Goal: Task Accomplishment & Management: Complete application form

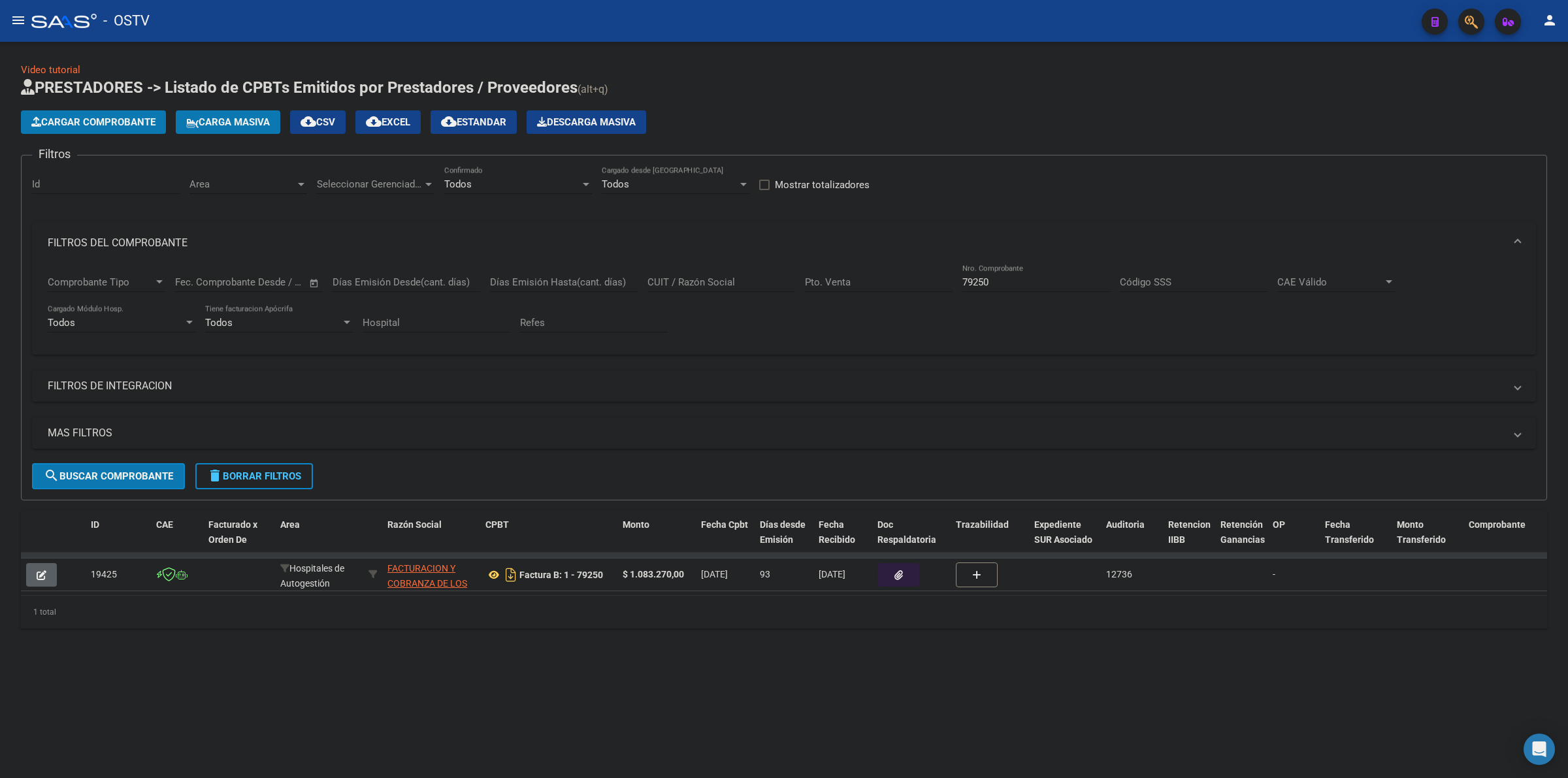
click at [205, 487] on form "Filtros Id Area Area Seleccionar Gerenciador Seleccionar Gerenciador Todos Conf…" at bounding box center [784, 327] width 1527 height 345
click at [213, 484] on button "delete Borrar Filtros" at bounding box center [254, 476] width 117 height 26
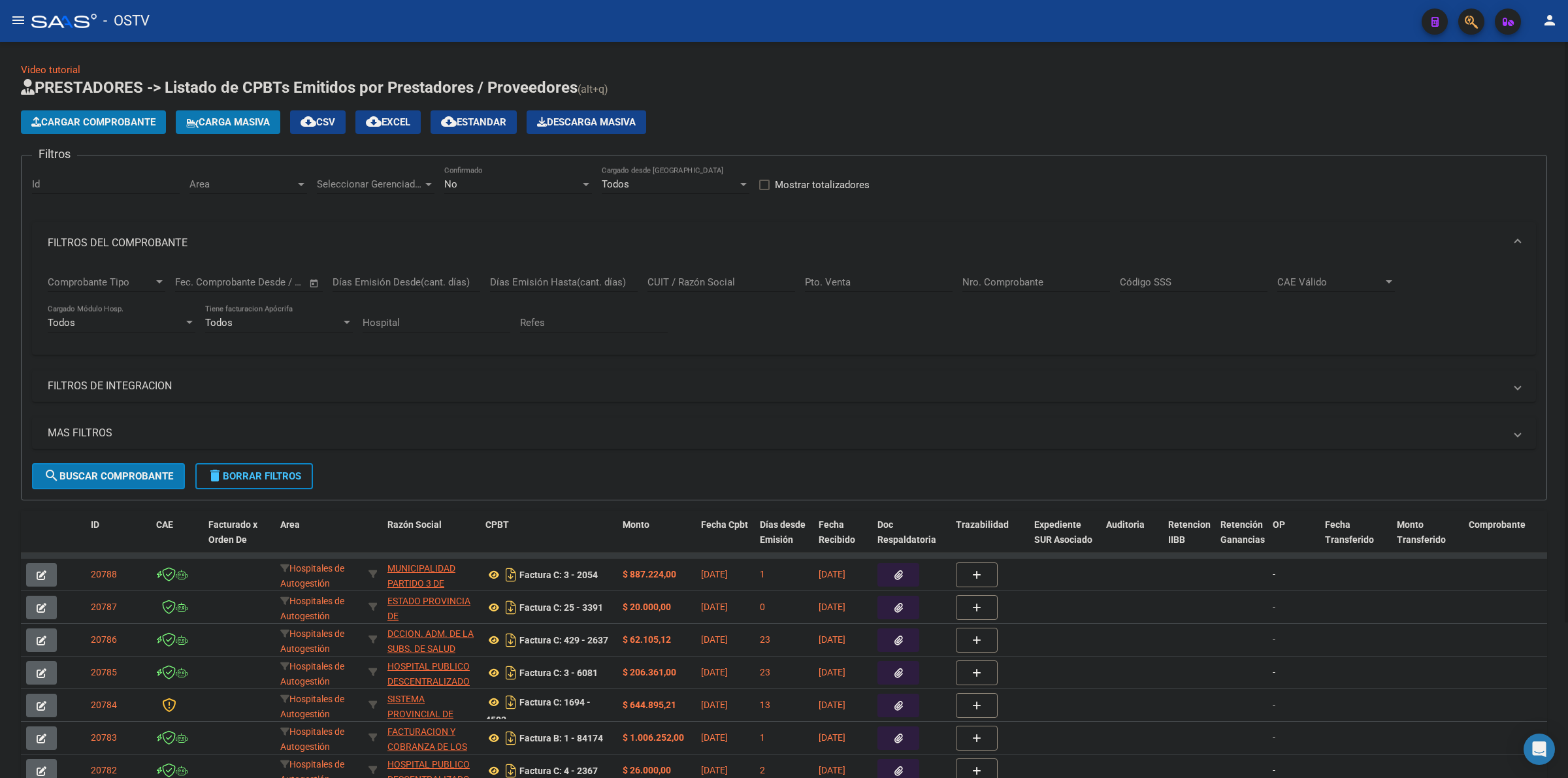
click at [124, 112] on button "Cargar Comprobante" at bounding box center [93, 122] width 145 height 23
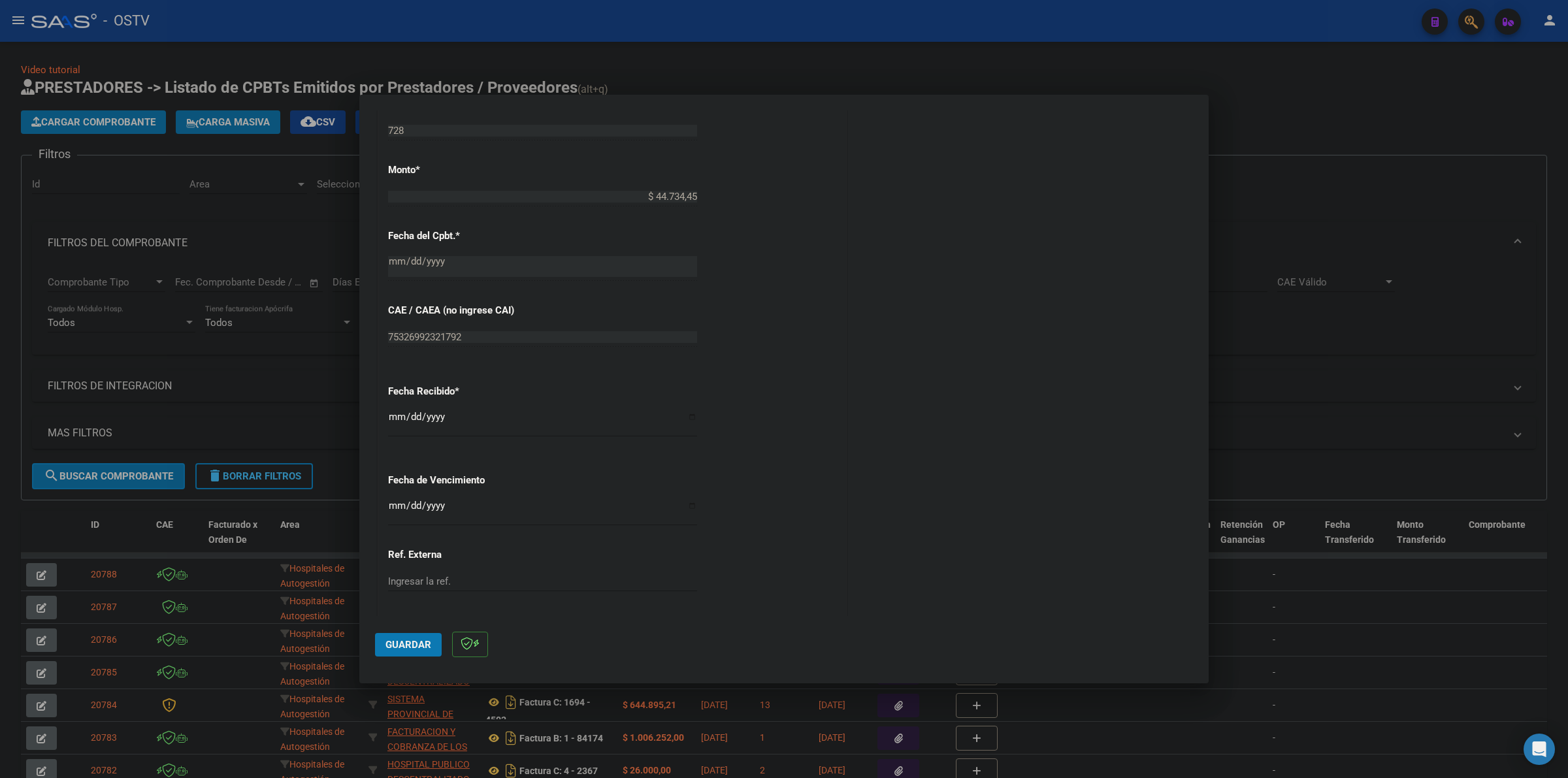
scroll to position [544, 0]
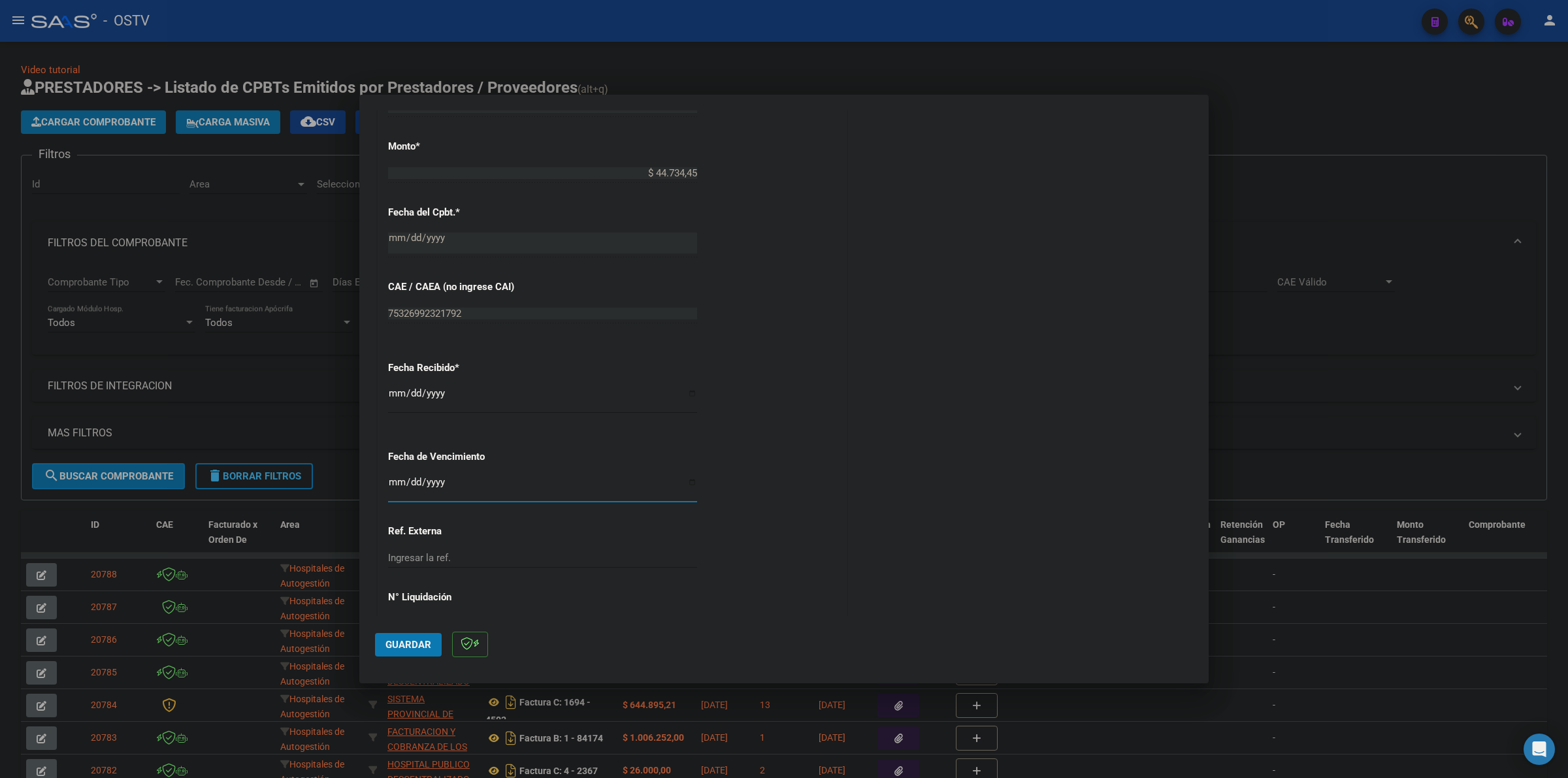
click at [393, 481] on input "Ingresar la fecha" at bounding box center [543, 487] width 309 height 21
type input "[DATE]"
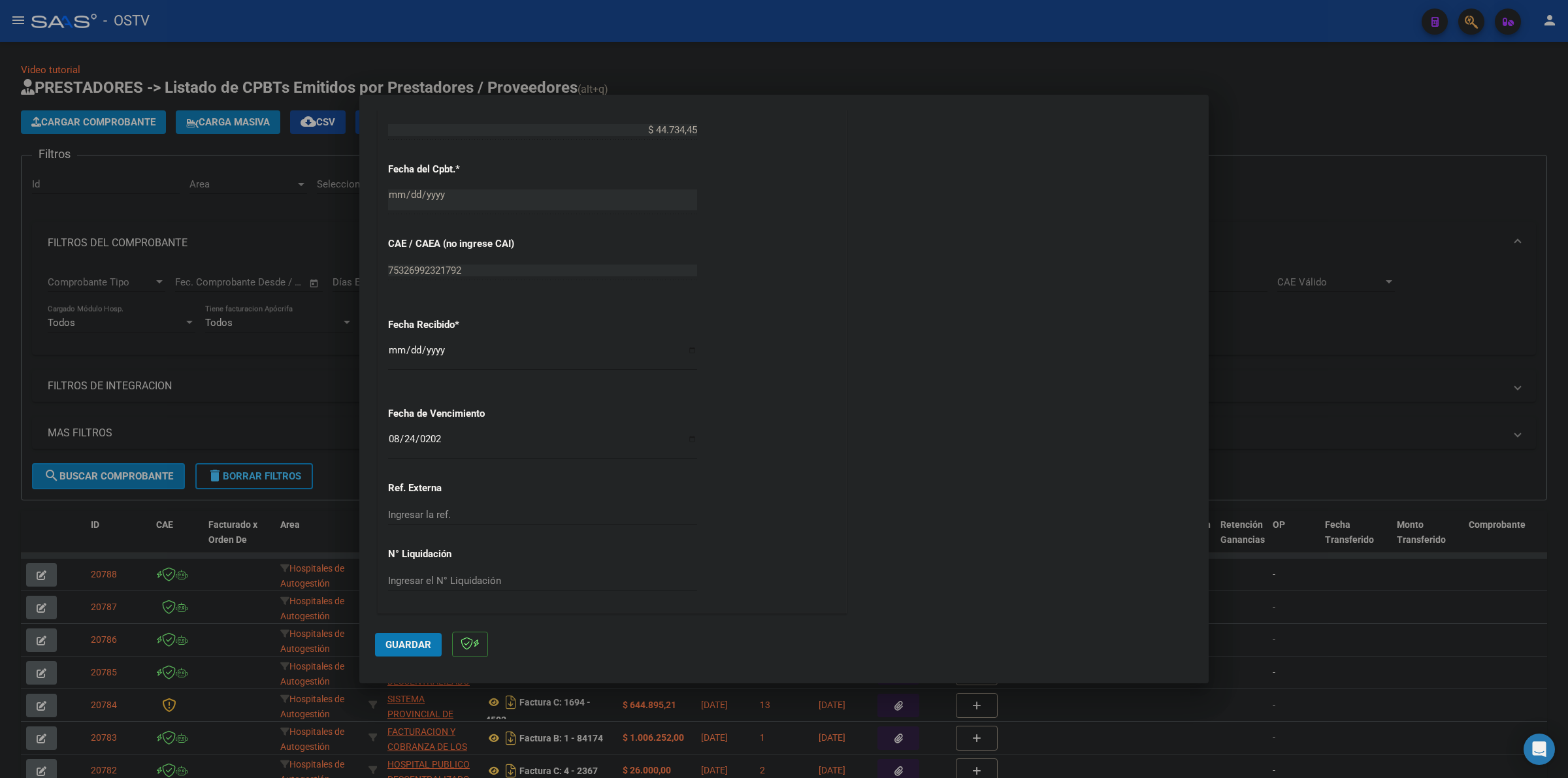
drag, startPoint x: 409, startPoint y: 650, endPoint x: 498, endPoint y: 601, distance: 101.6
click at [409, 649] on button "Guardar" at bounding box center [408, 644] width 67 height 23
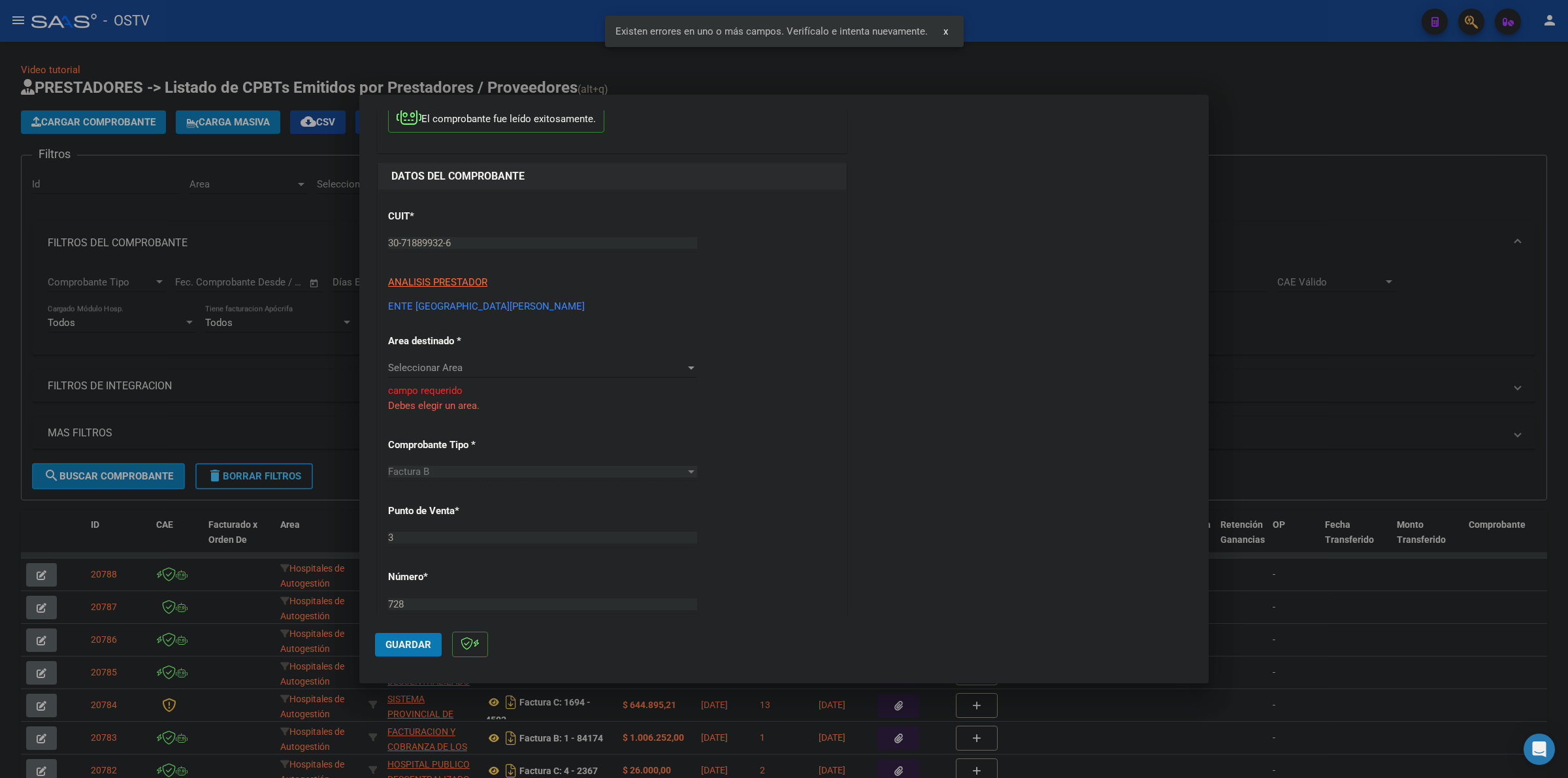
scroll to position [84, 0]
click at [475, 367] on span "Seleccionar Area" at bounding box center [536, 369] width 297 height 12
click at [494, 402] on span "Hospitales de Autogestión" at bounding box center [446, 398] width 117 height 12
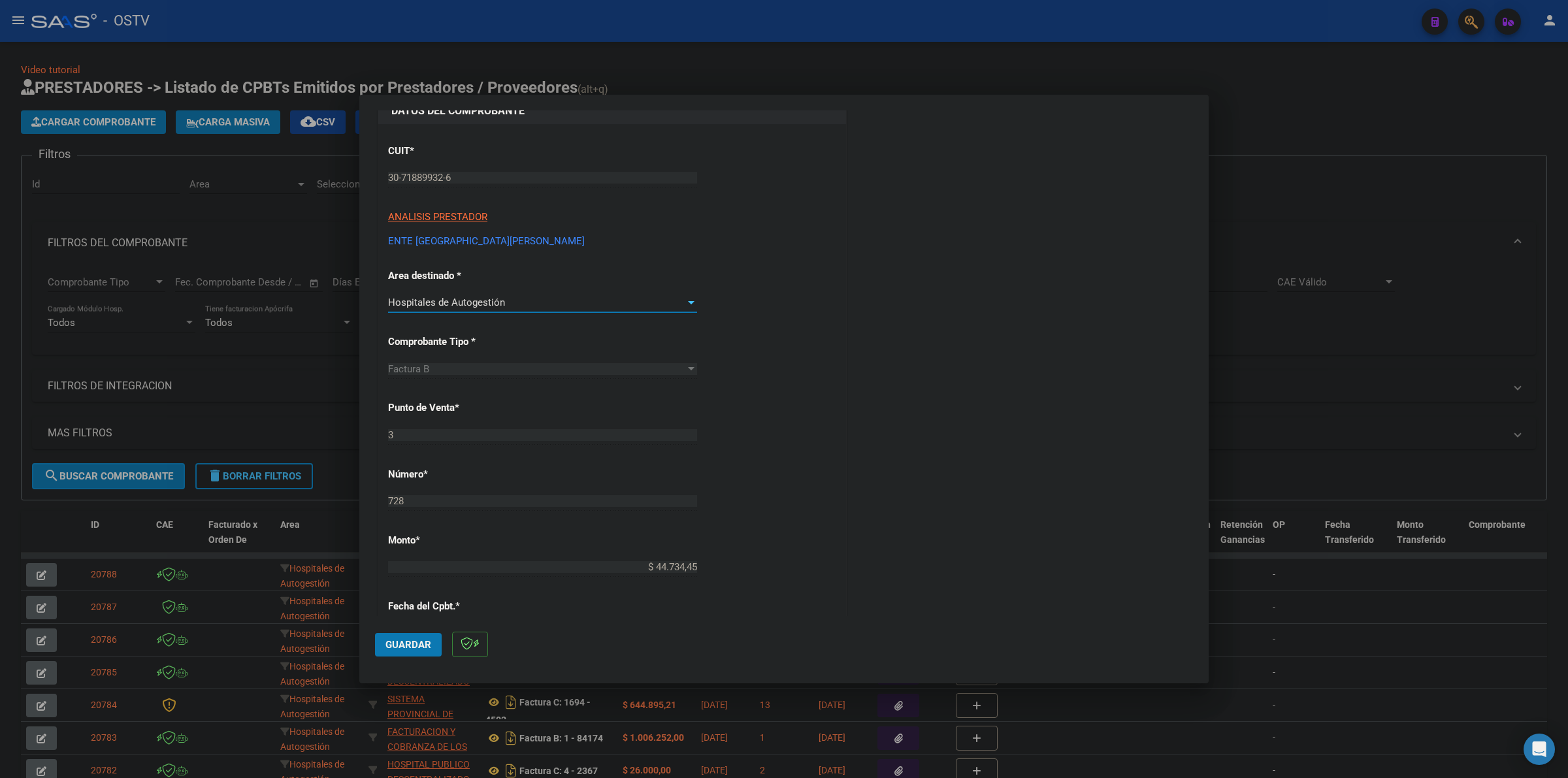
scroll to position [247, 0]
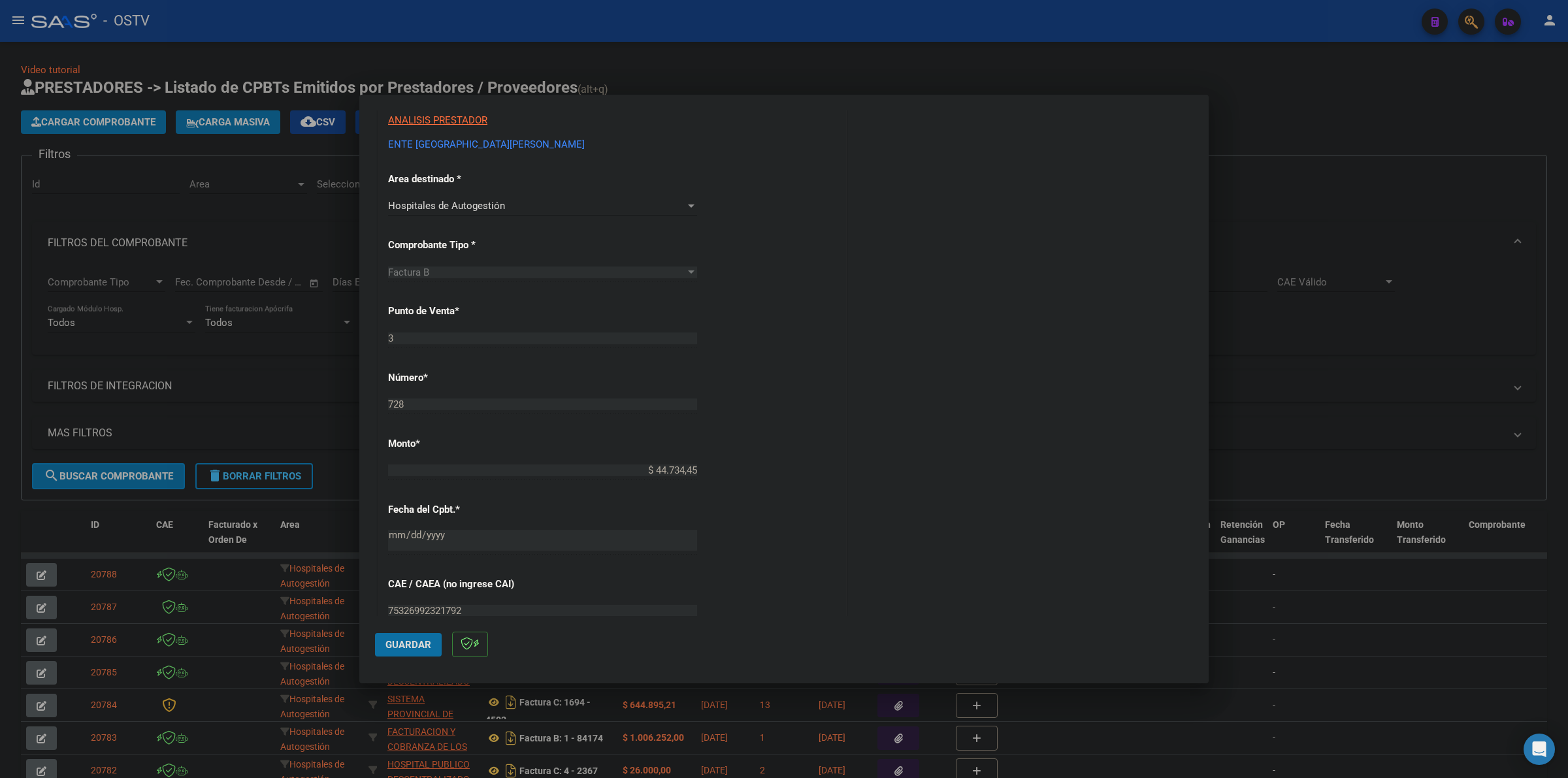
click at [422, 643] on span "Guardar" at bounding box center [408, 645] width 46 height 12
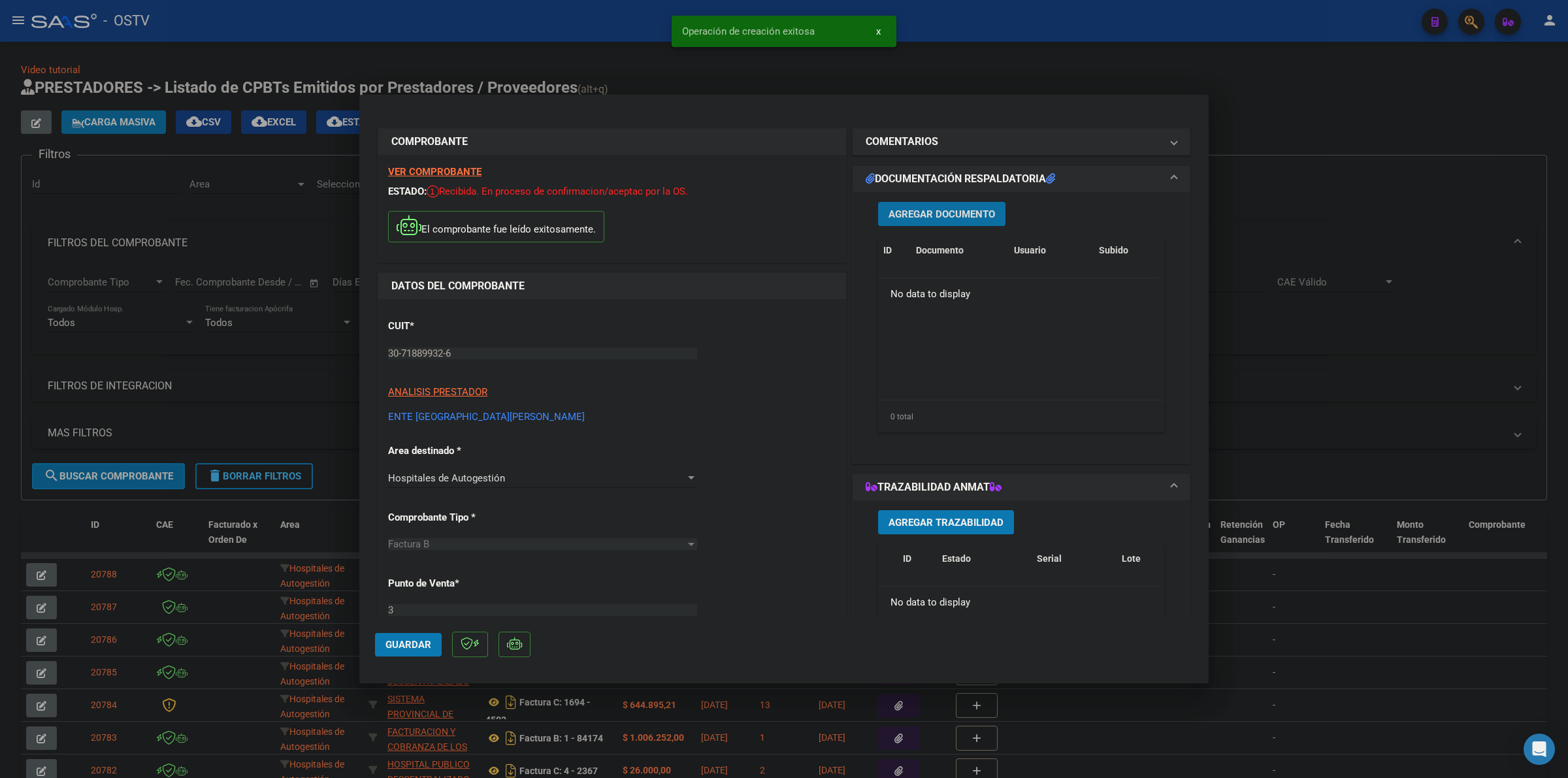
click at [926, 208] on span "Agregar Documento" at bounding box center [941, 214] width 106 height 12
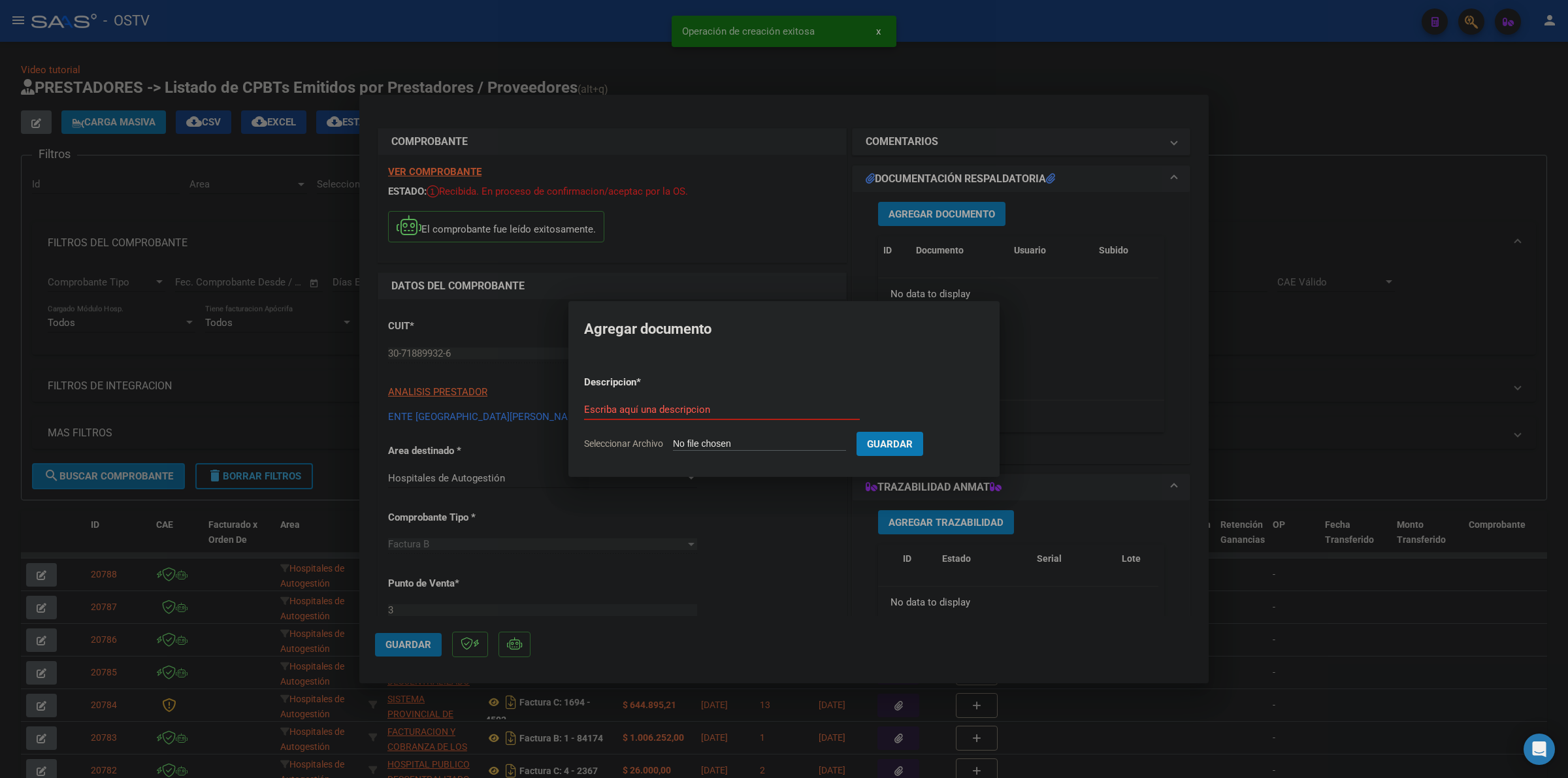
type input "C:\fakepath\FACTURA - 3 728 - ENTE HOSPITAL [PERSON_NAME].pdf"
type input "FACTURA"
click at [925, 432] on button "Guardar" at bounding box center [958, 444] width 67 height 24
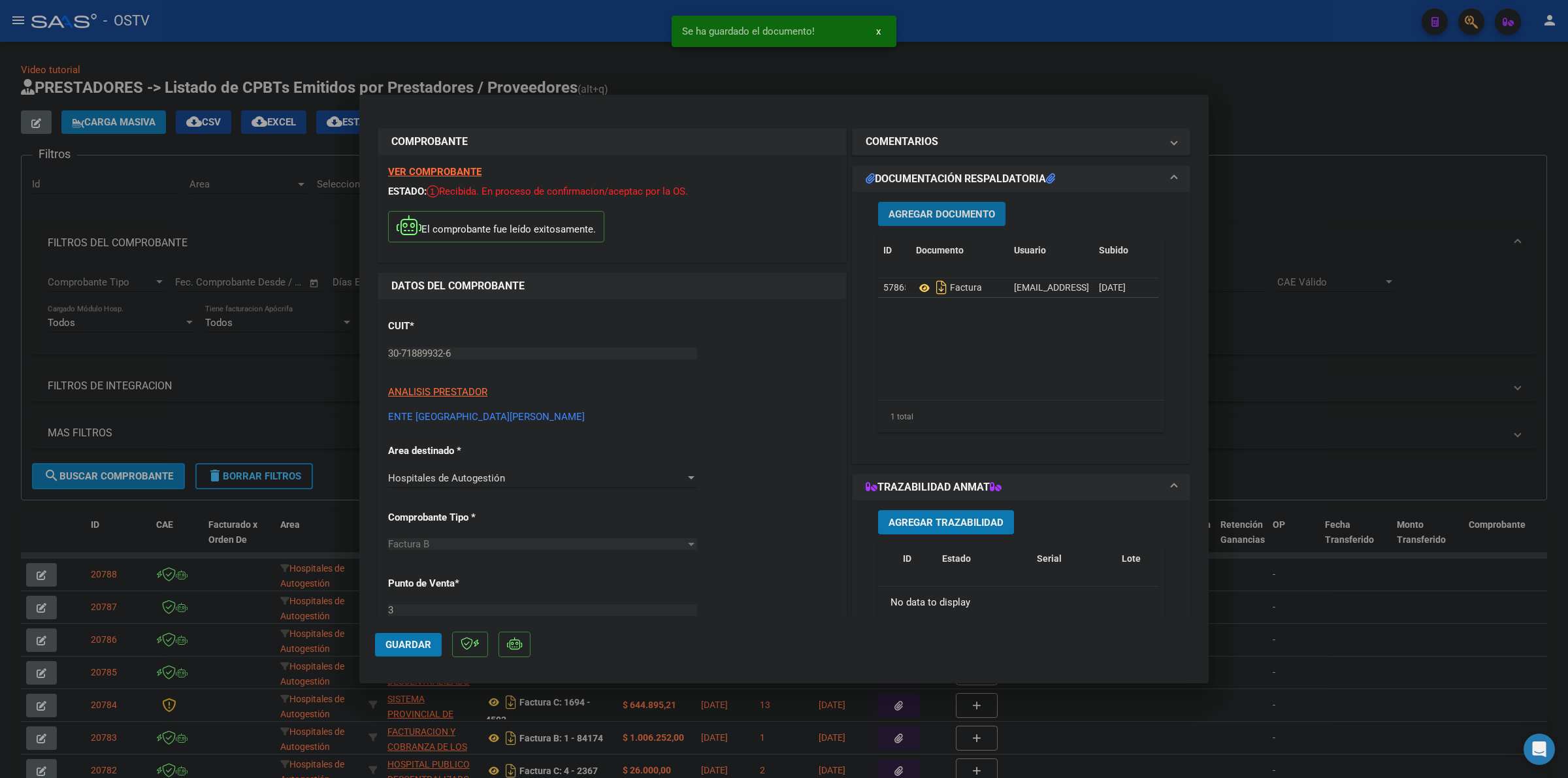
click at [941, 206] on button "Agregar Documento" at bounding box center [941, 214] width 127 height 24
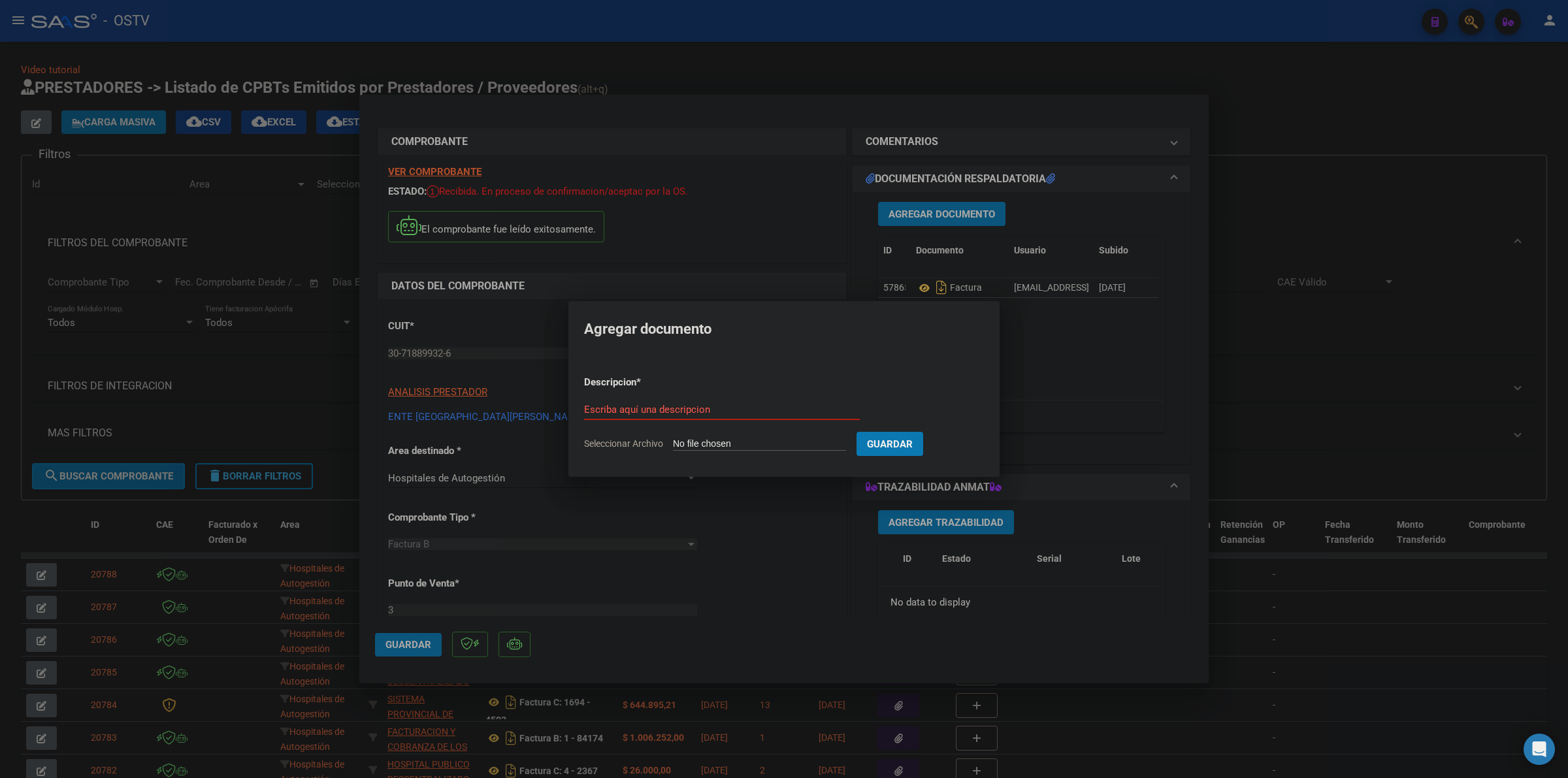
type input "C:\fakepath\ANEXO - 3 728 - ENTE [GEOGRAPHIC_DATA][PERSON_NAME]pdf"
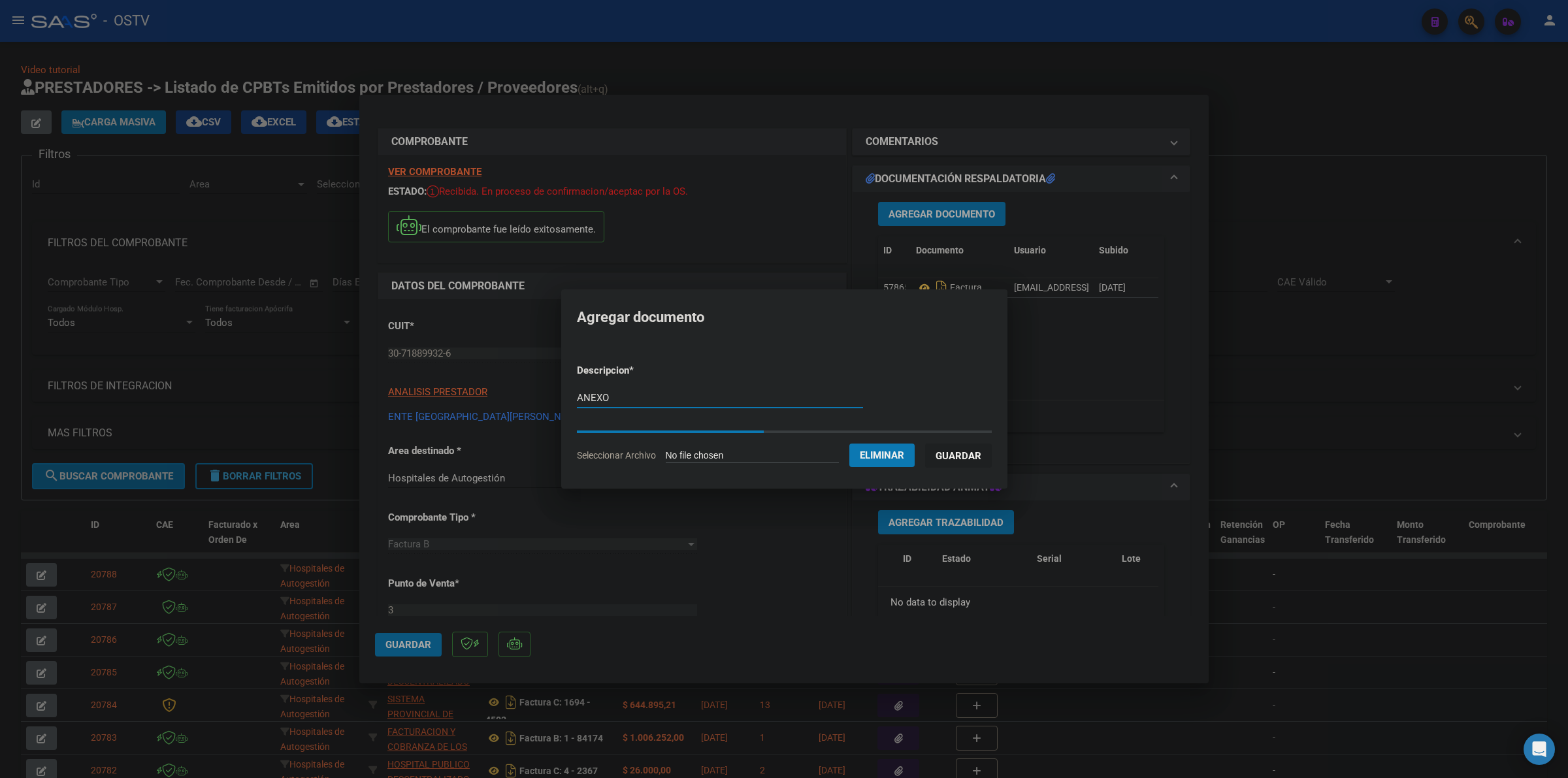
type input "ANEXO"
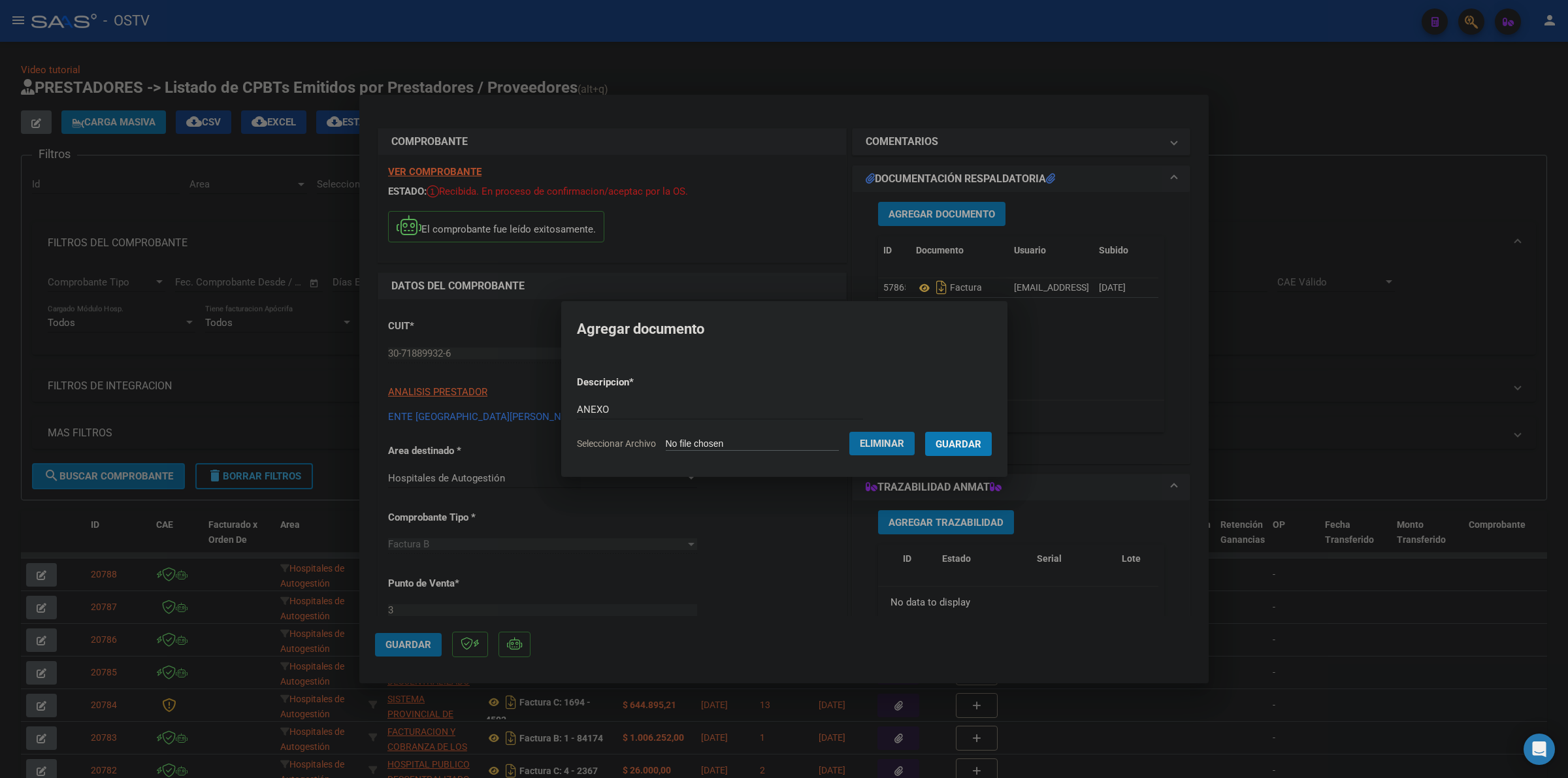
click at [987, 452] on button "Guardar" at bounding box center [958, 444] width 67 height 24
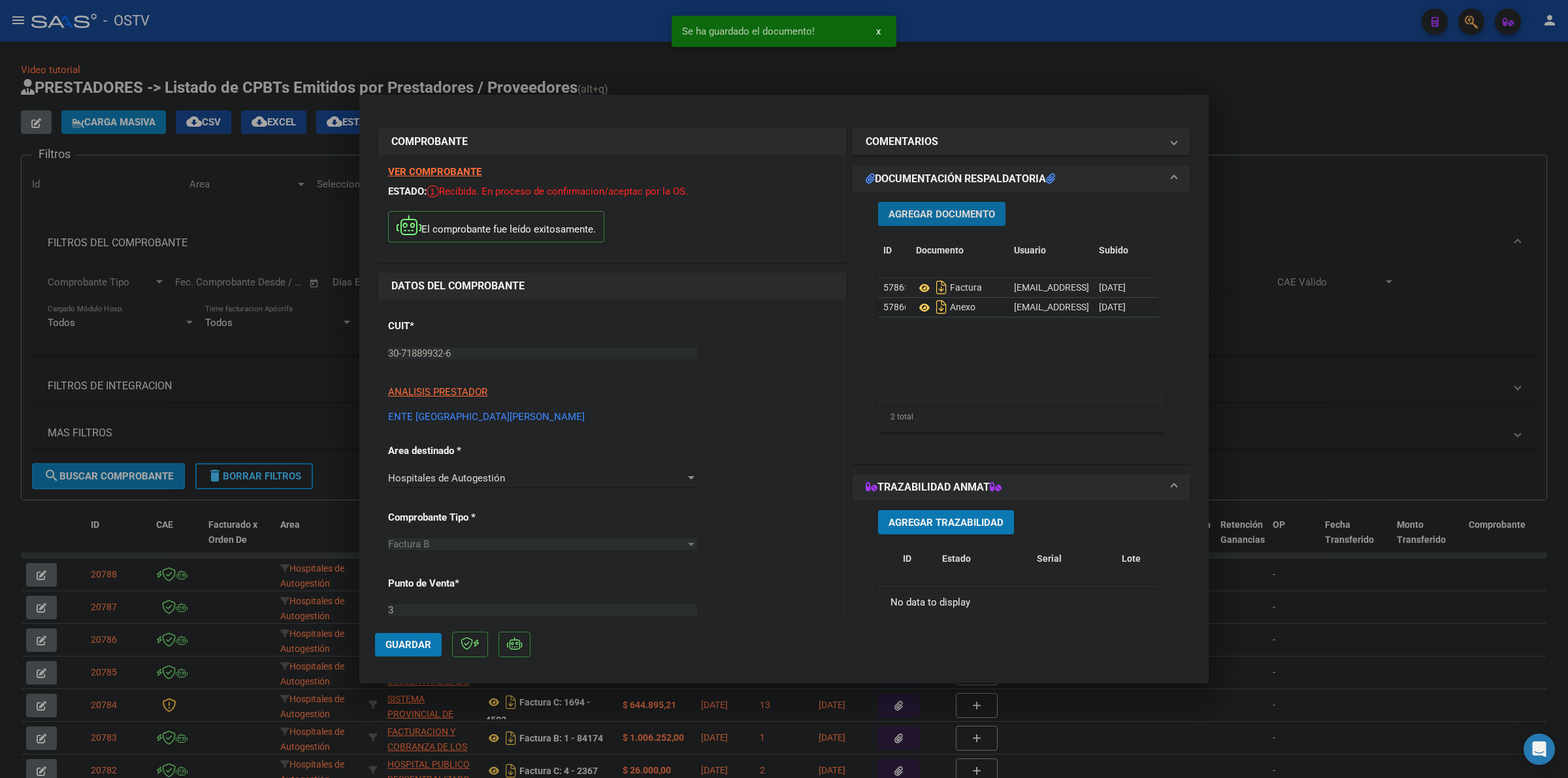
drag, startPoint x: 390, startPoint y: 643, endPoint x: 507, endPoint y: 624, distance: 118.5
click at [390, 643] on span "Guardar" at bounding box center [408, 645] width 46 height 12
drag, startPoint x: 407, startPoint y: 648, endPoint x: 645, endPoint y: 373, distance: 363.7
click at [407, 647] on span "Guardar" at bounding box center [408, 645] width 46 height 12
click at [736, 66] on div at bounding box center [784, 389] width 1568 height 778
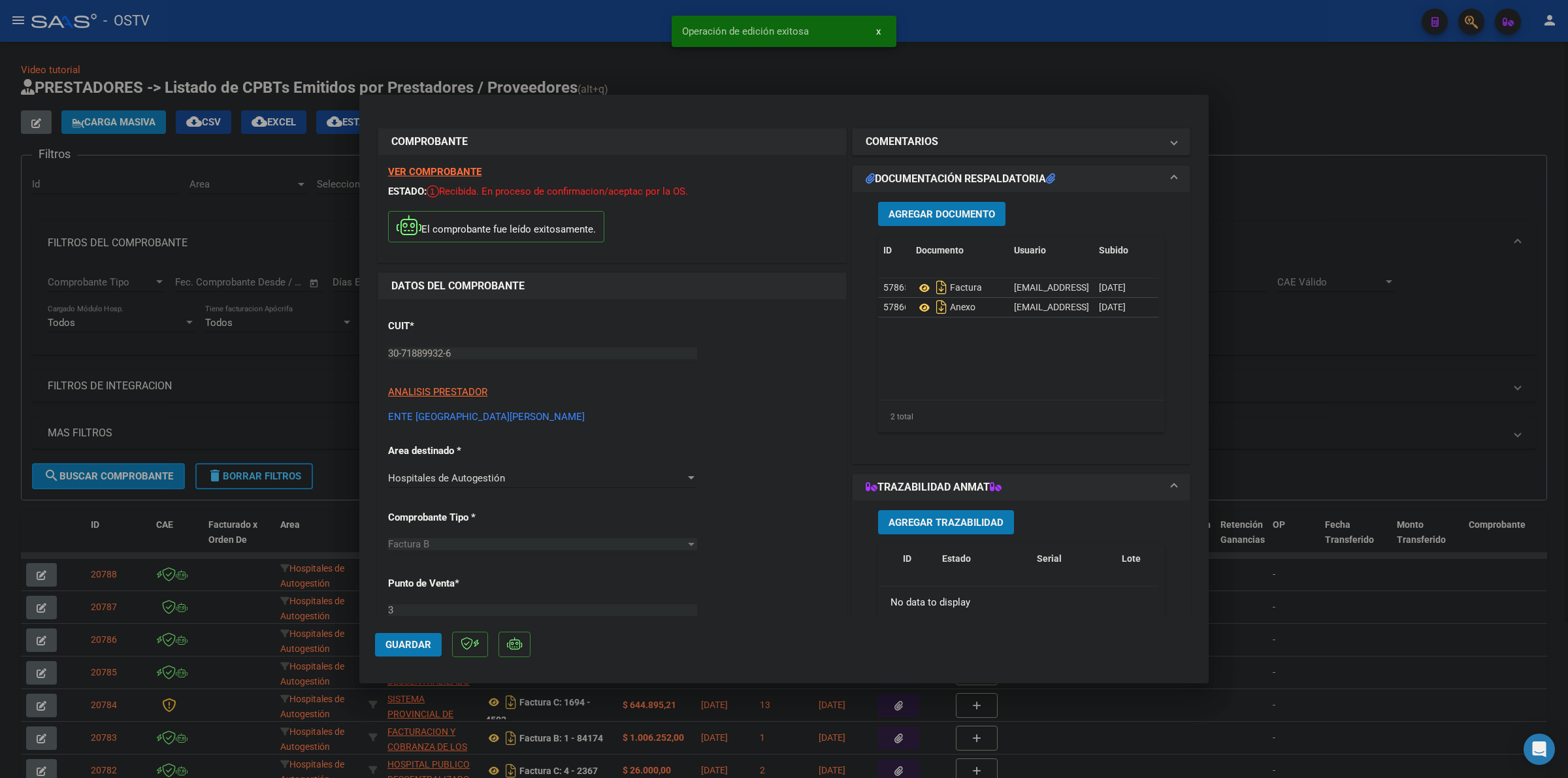
type input "$ 0,00"
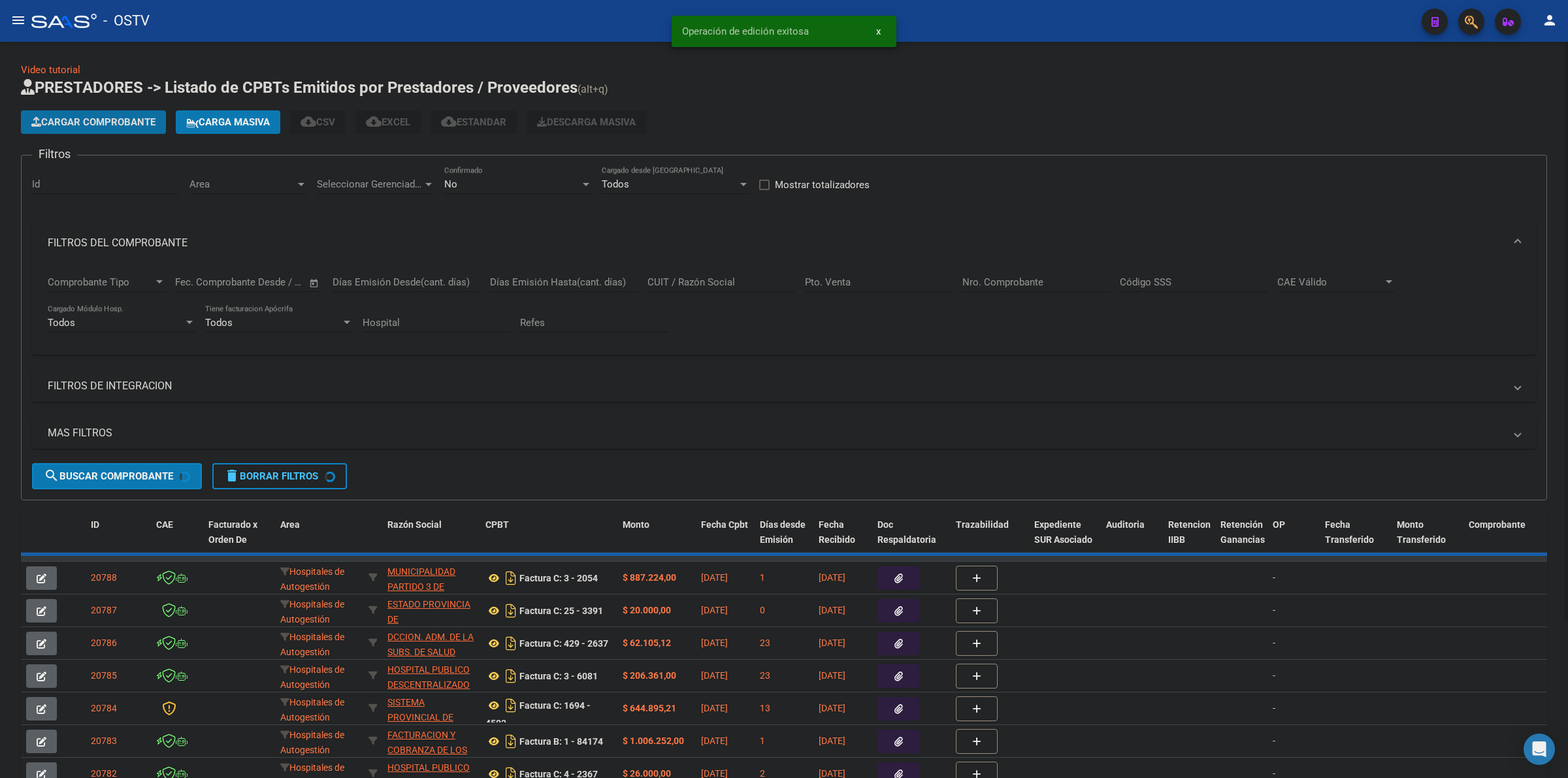
click at [86, 119] on span "Cargar Comprobante" at bounding box center [93, 123] width 124 height 12
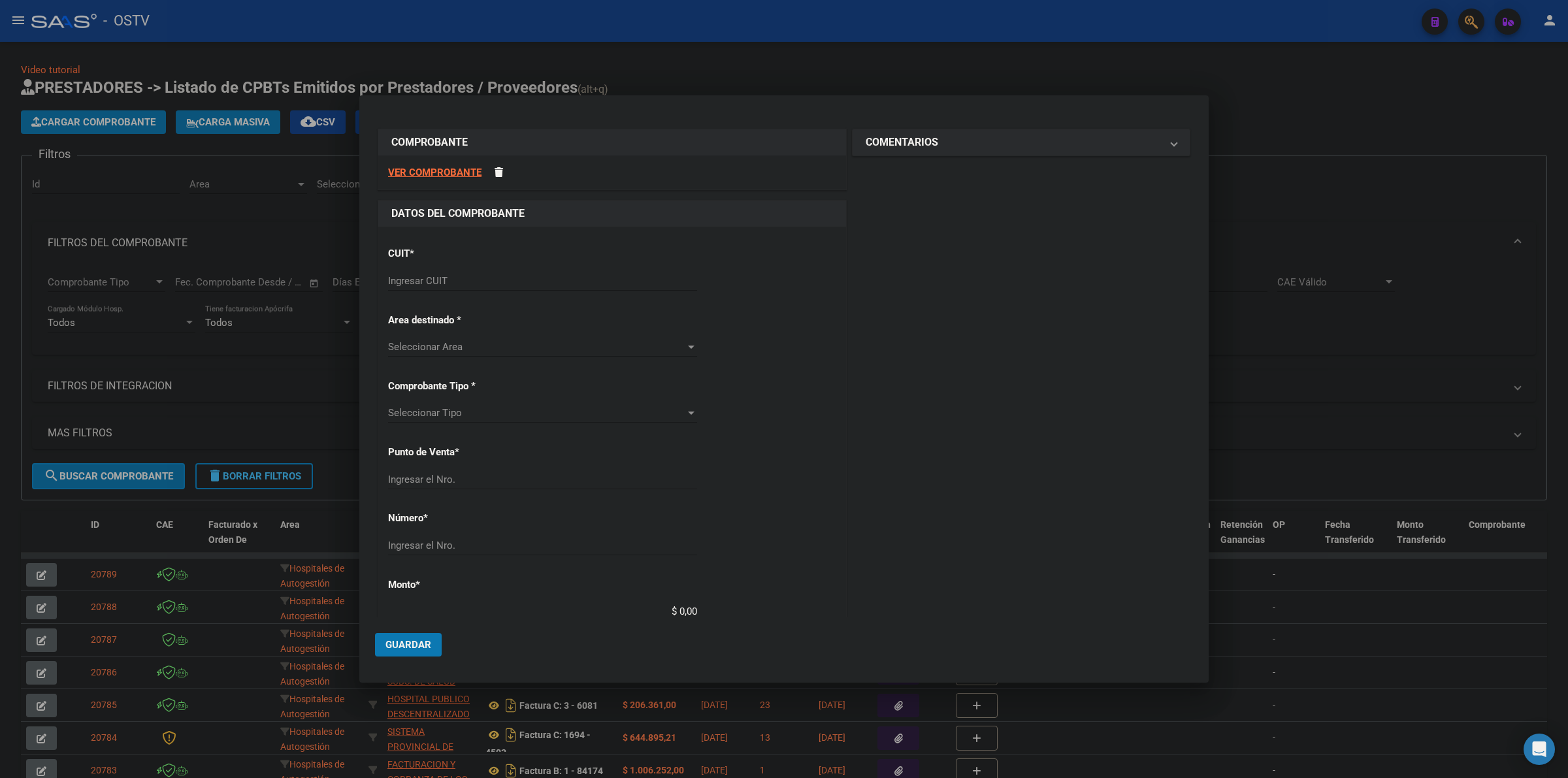
drag, startPoint x: 409, startPoint y: 252, endPoint x: 423, endPoint y: 275, distance: 26.9
click at [409, 255] on p "CUIT *" at bounding box center [455, 253] width 135 height 15
click at [425, 277] on input "Ingresar CUIT" at bounding box center [543, 281] width 309 height 12
type input "30-62698339-8"
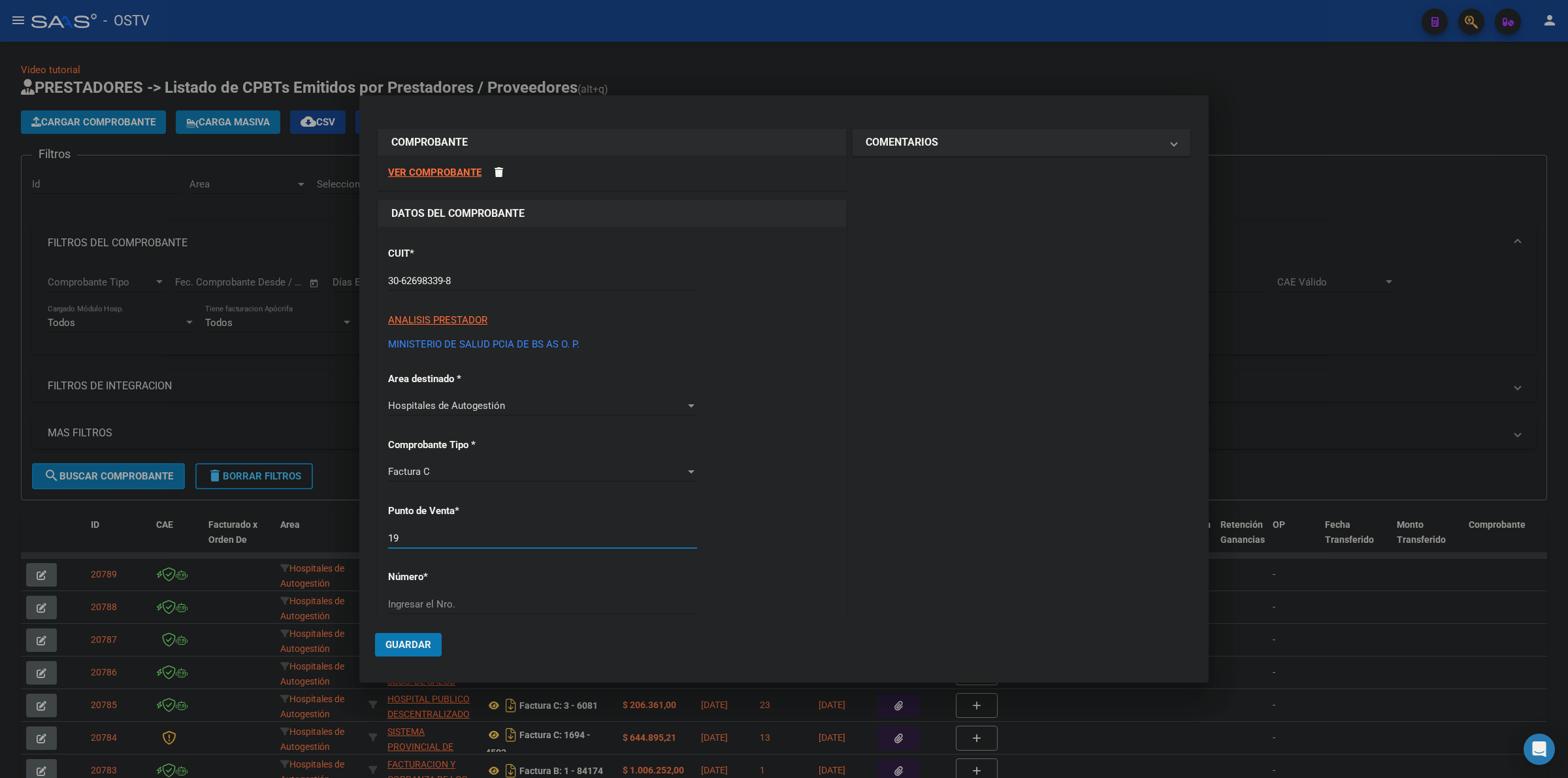
type input "196"
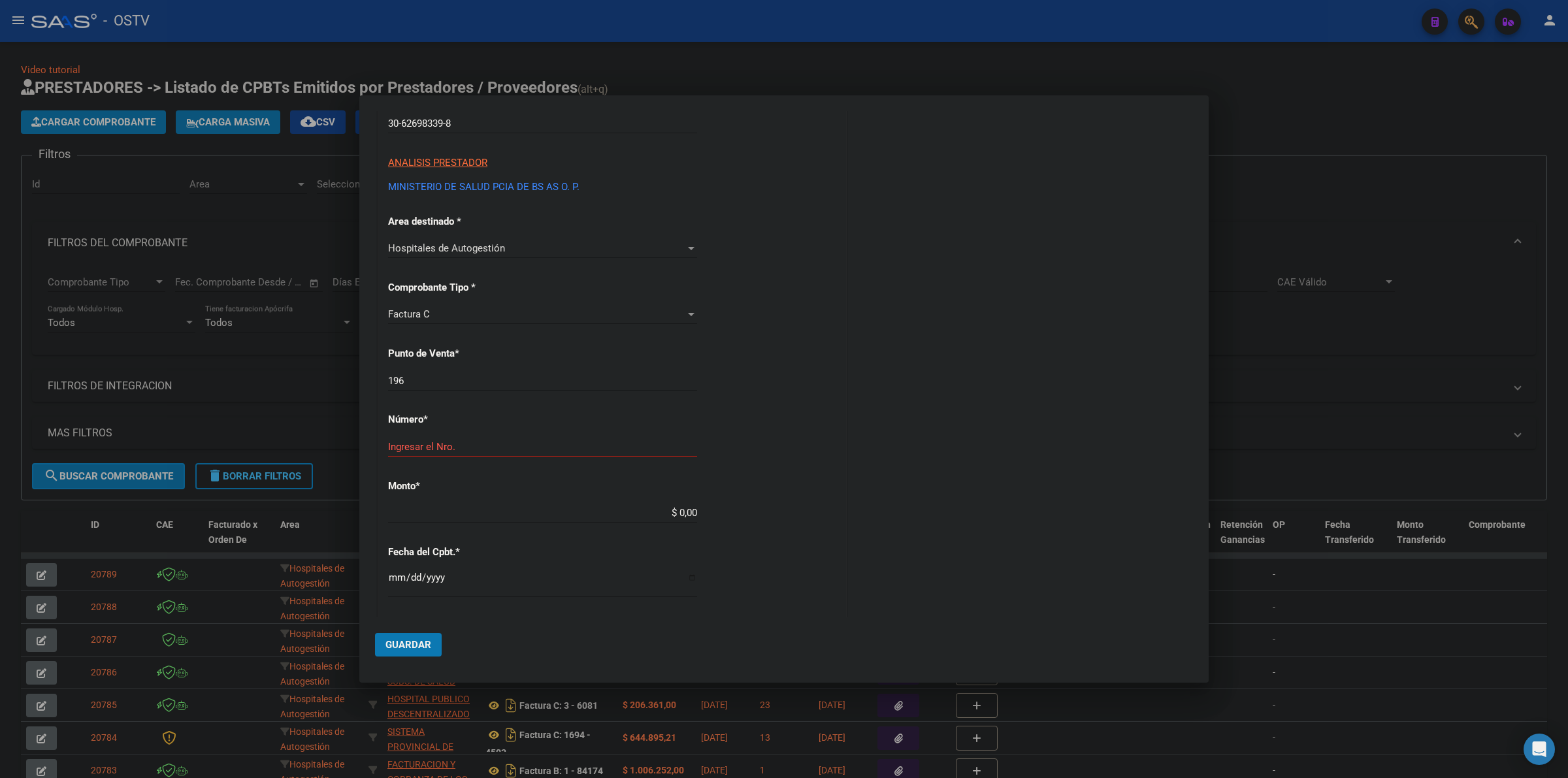
scroll to position [163, 0]
click at [494, 445] on input "Ingresar el Nro." at bounding box center [543, 441] width 309 height 12
type input "1319"
type input "$ 643.686,00"
type input "[DATE]"
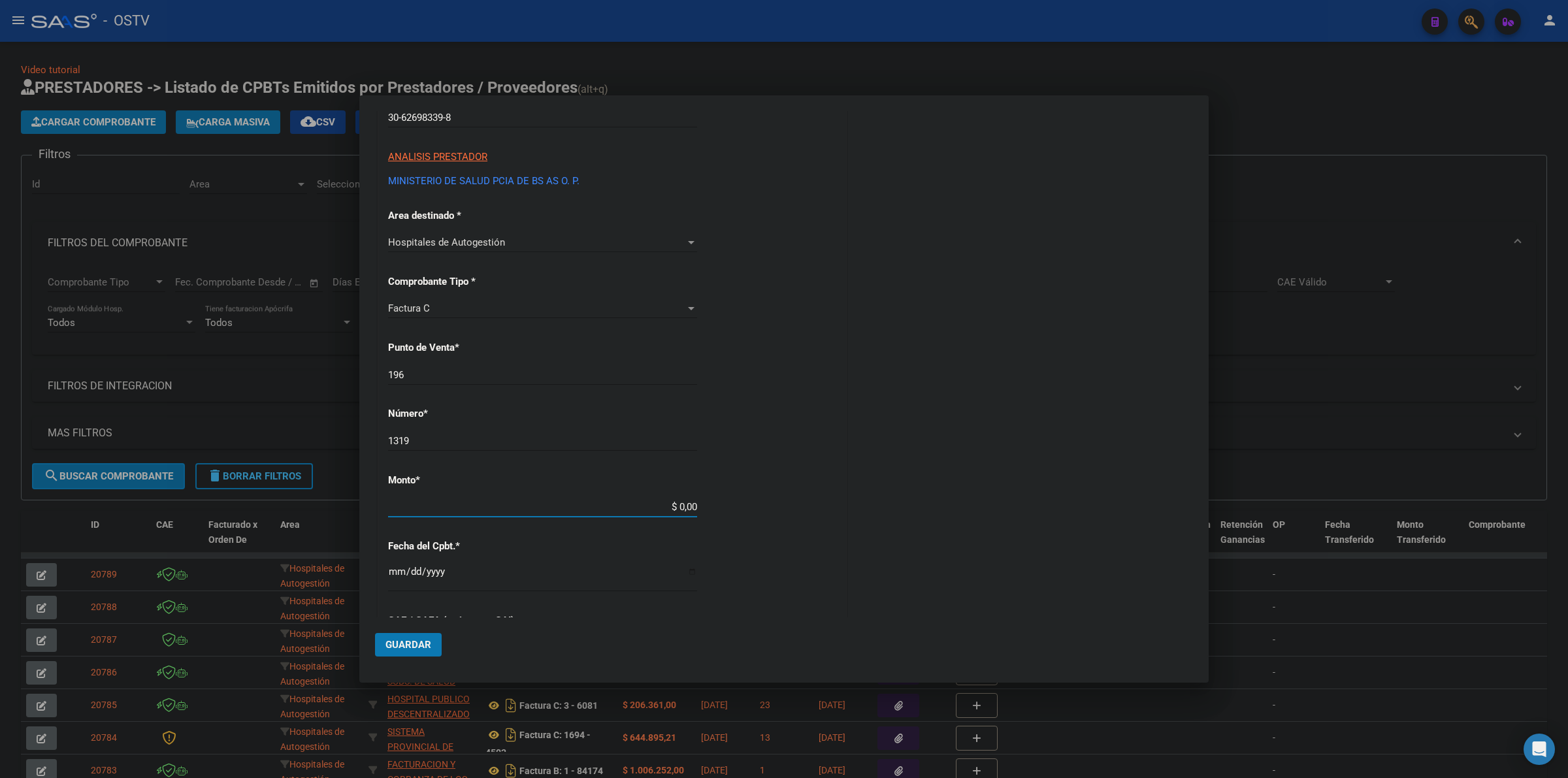
type input "75318412837833"
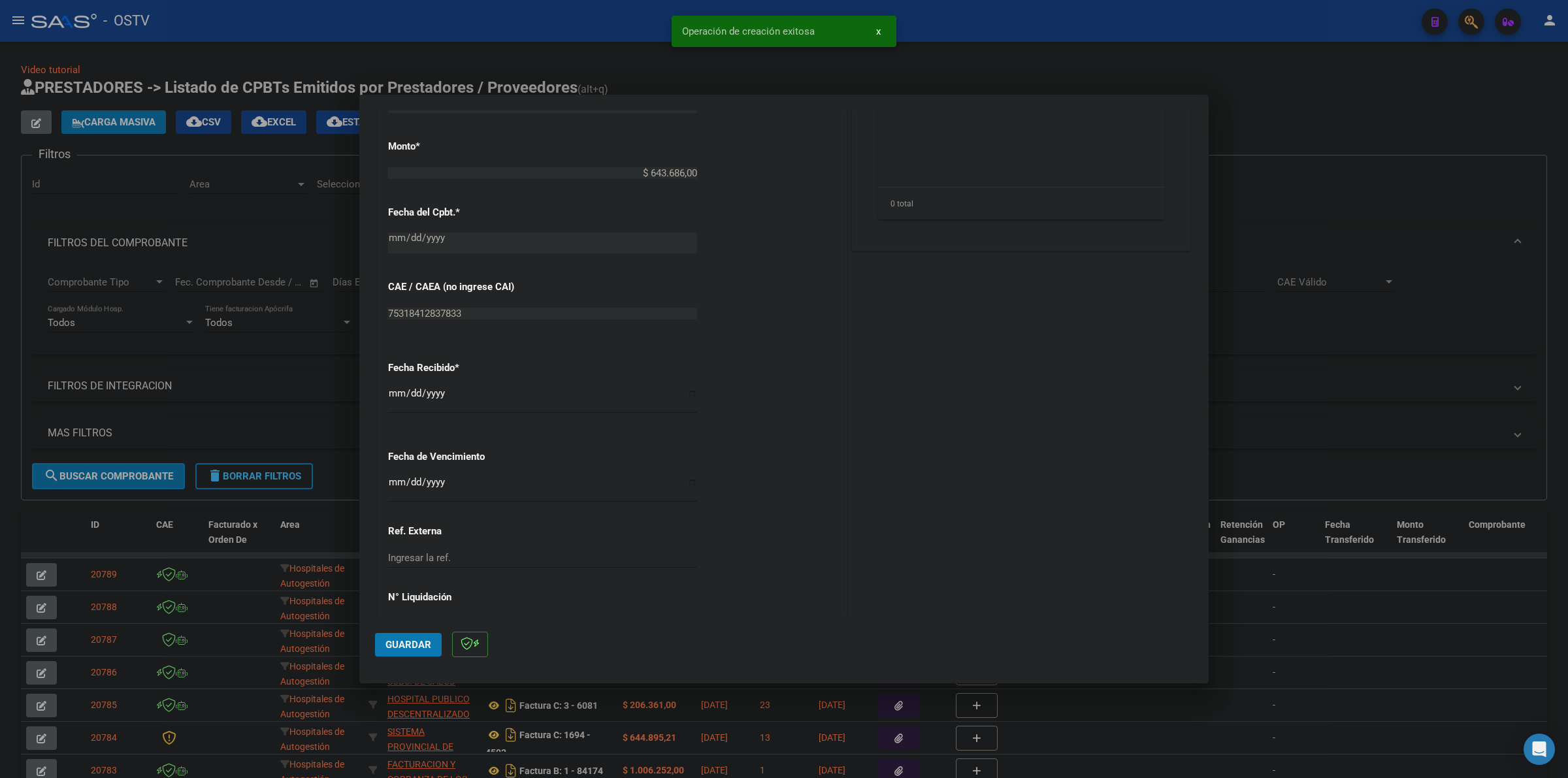
scroll to position [564, 0]
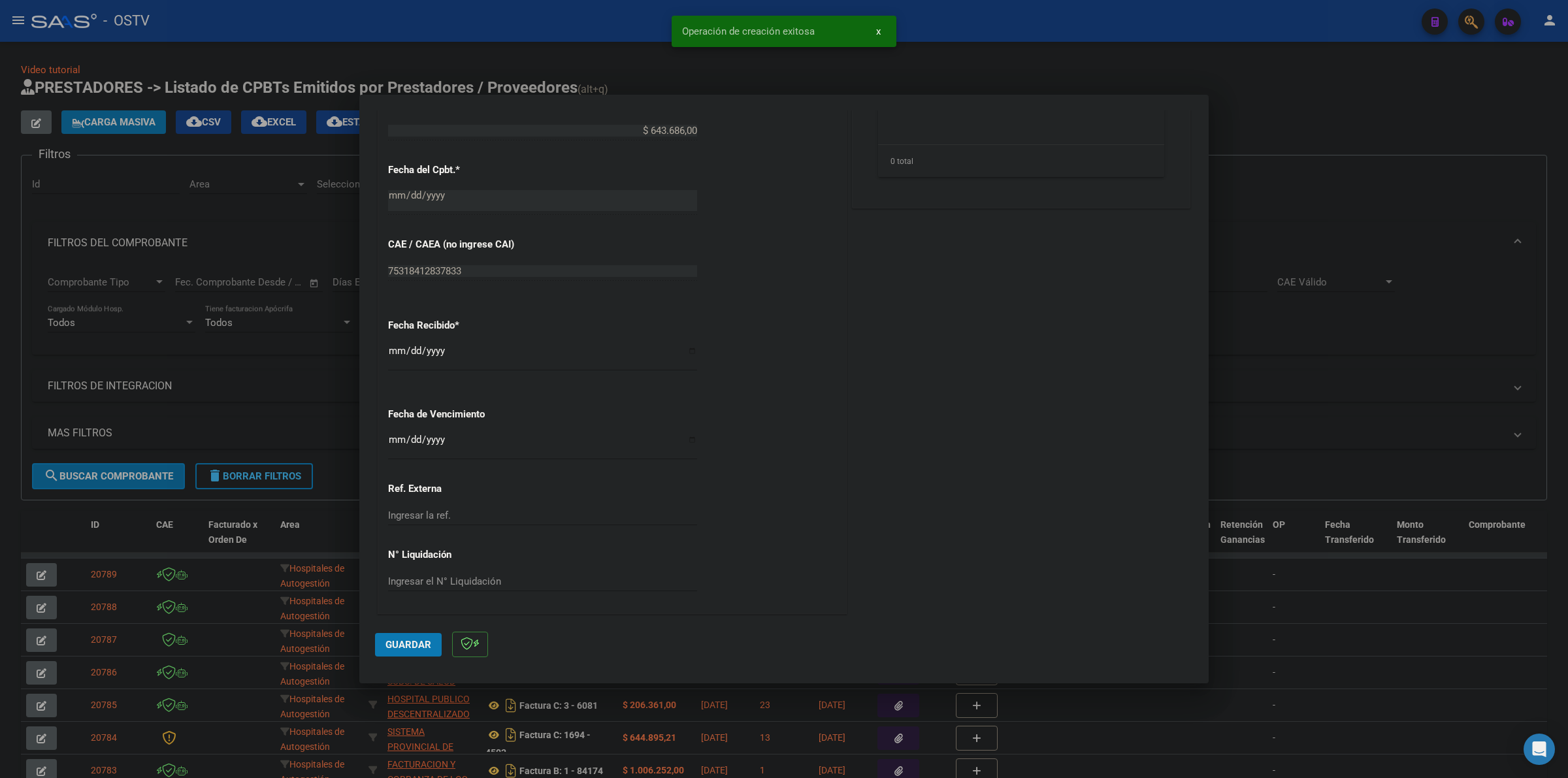
click at [398, 444] on input "Ingresar la fecha" at bounding box center [543, 445] width 309 height 21
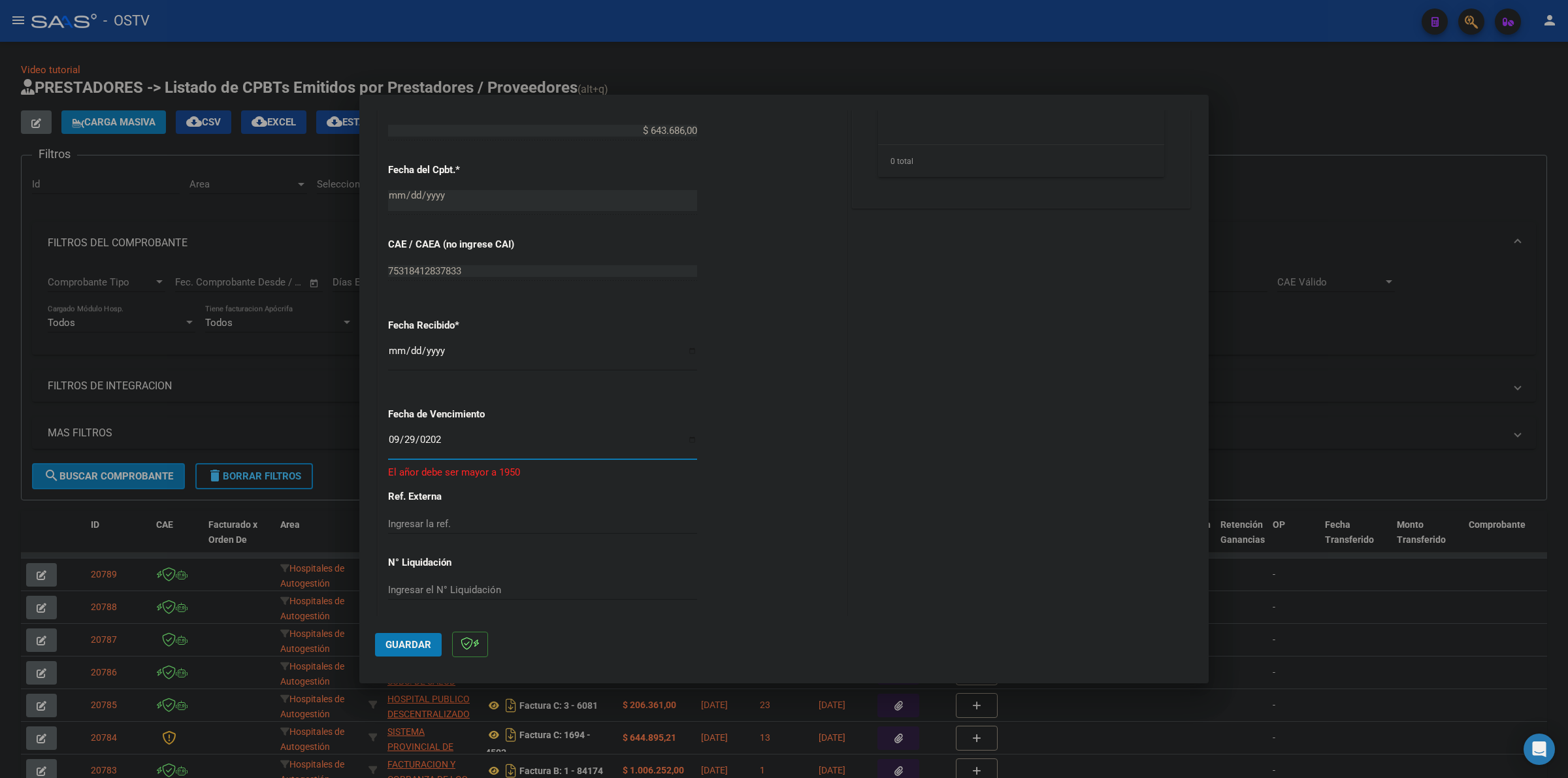
type input "[DATE]"
drag, startPoint x: 425, startPoint y: 647, endPoint x: 556, endPoint y: 593, distance: 141.7
click at [425, 644] on span "Guardar" at bounding box center [408, 645] width 46 height 12
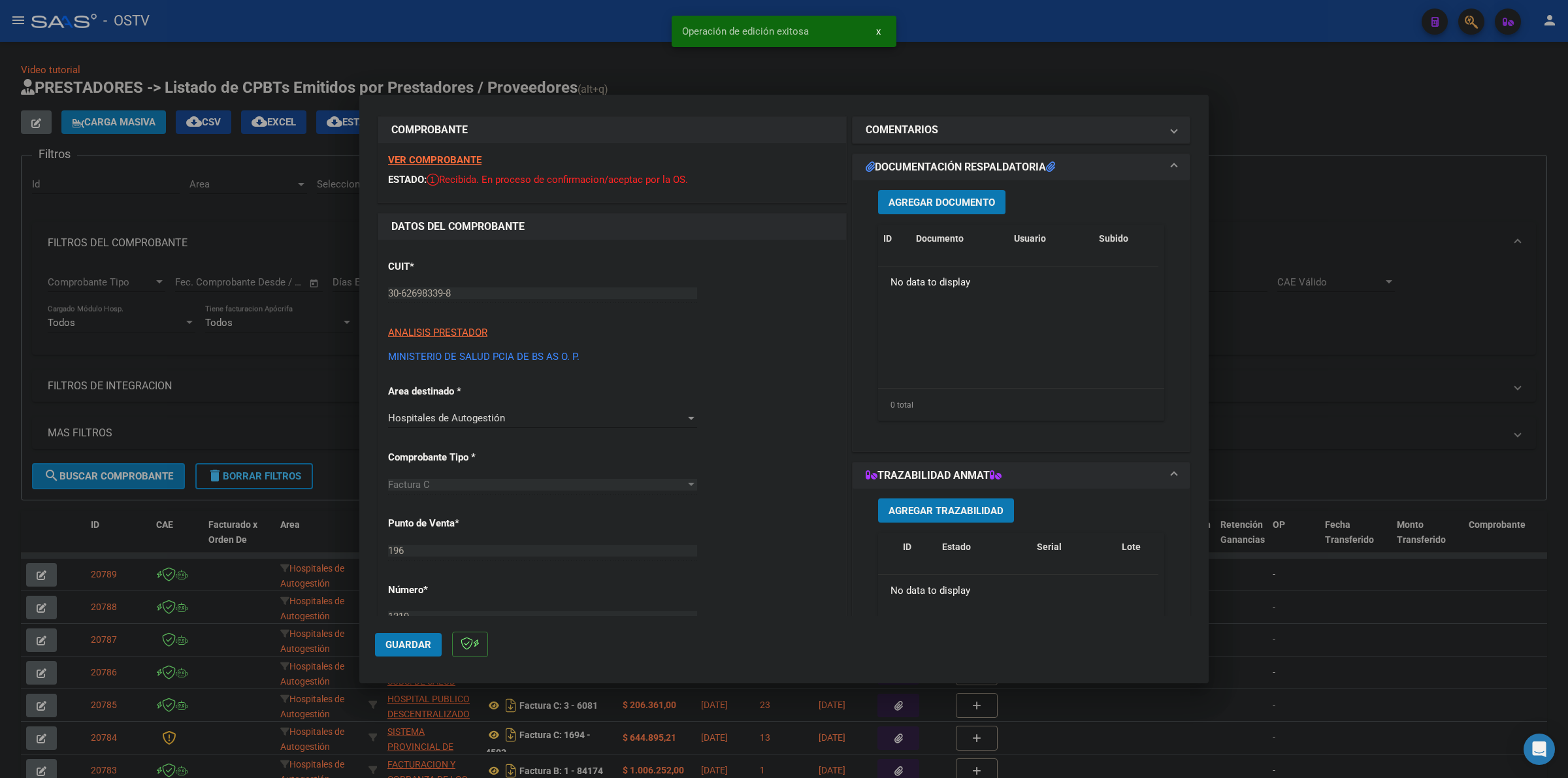
scroll to position [0, 0]
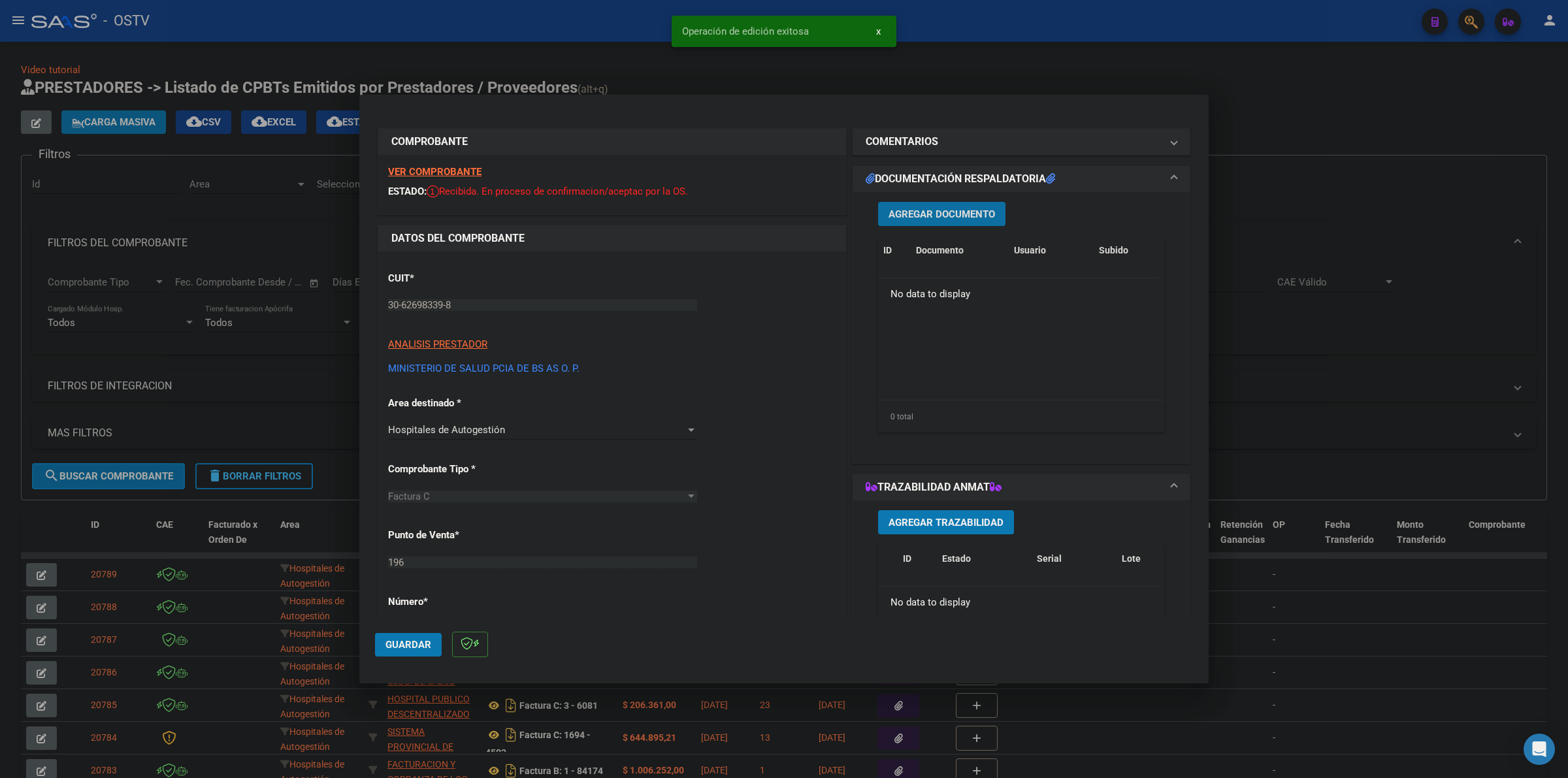
click at [958, 211] on span "Agregar Documento" at bounding box center [941, 214] width 106 height 12
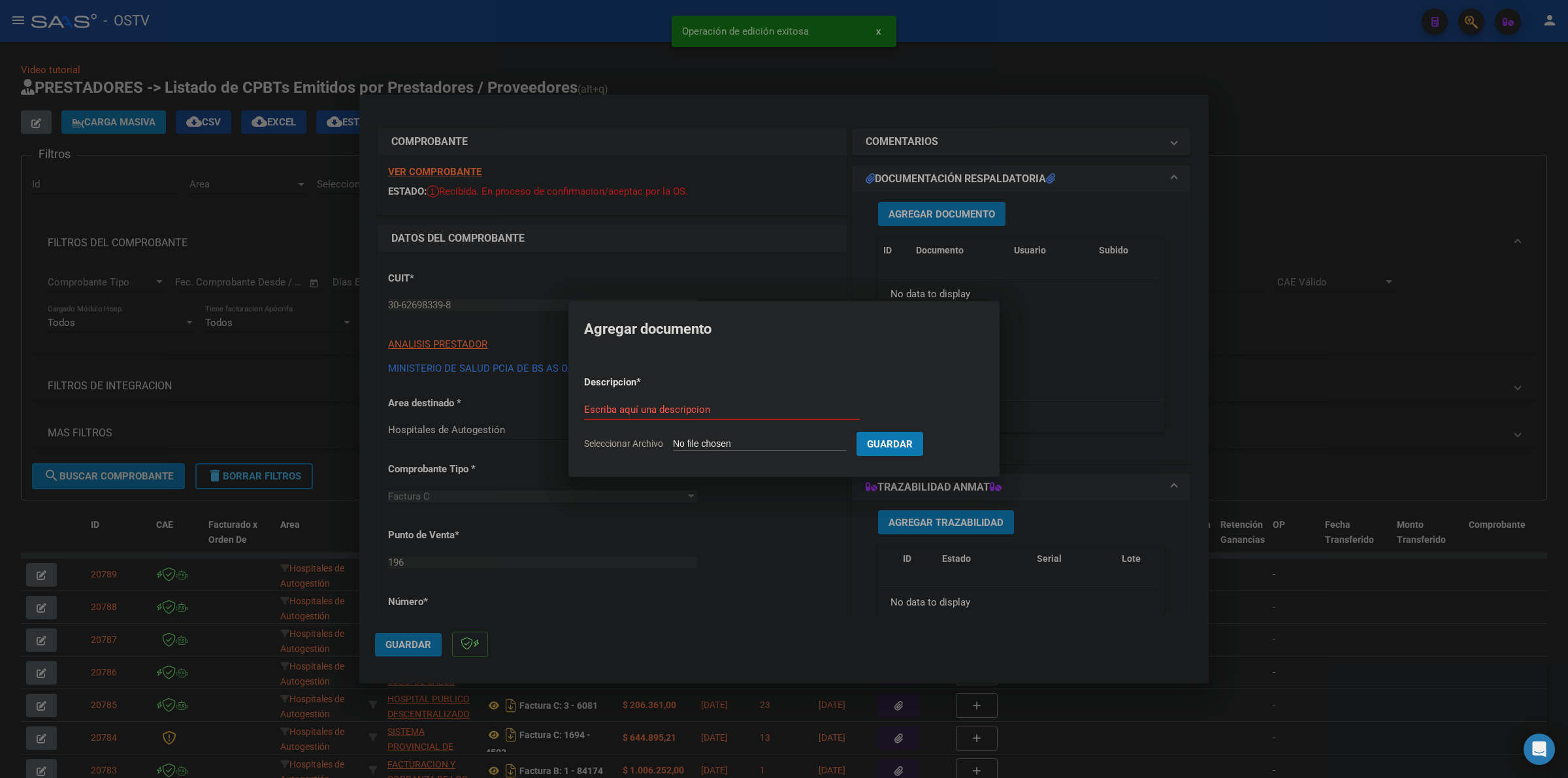
type input "C:\fakepath\FACTURA Y ANEXO - 196 1319 - HOSPITAL MATERNO NEONATOLOGICO NUESTRA…"
type input "FACTURA Y ANEXO"
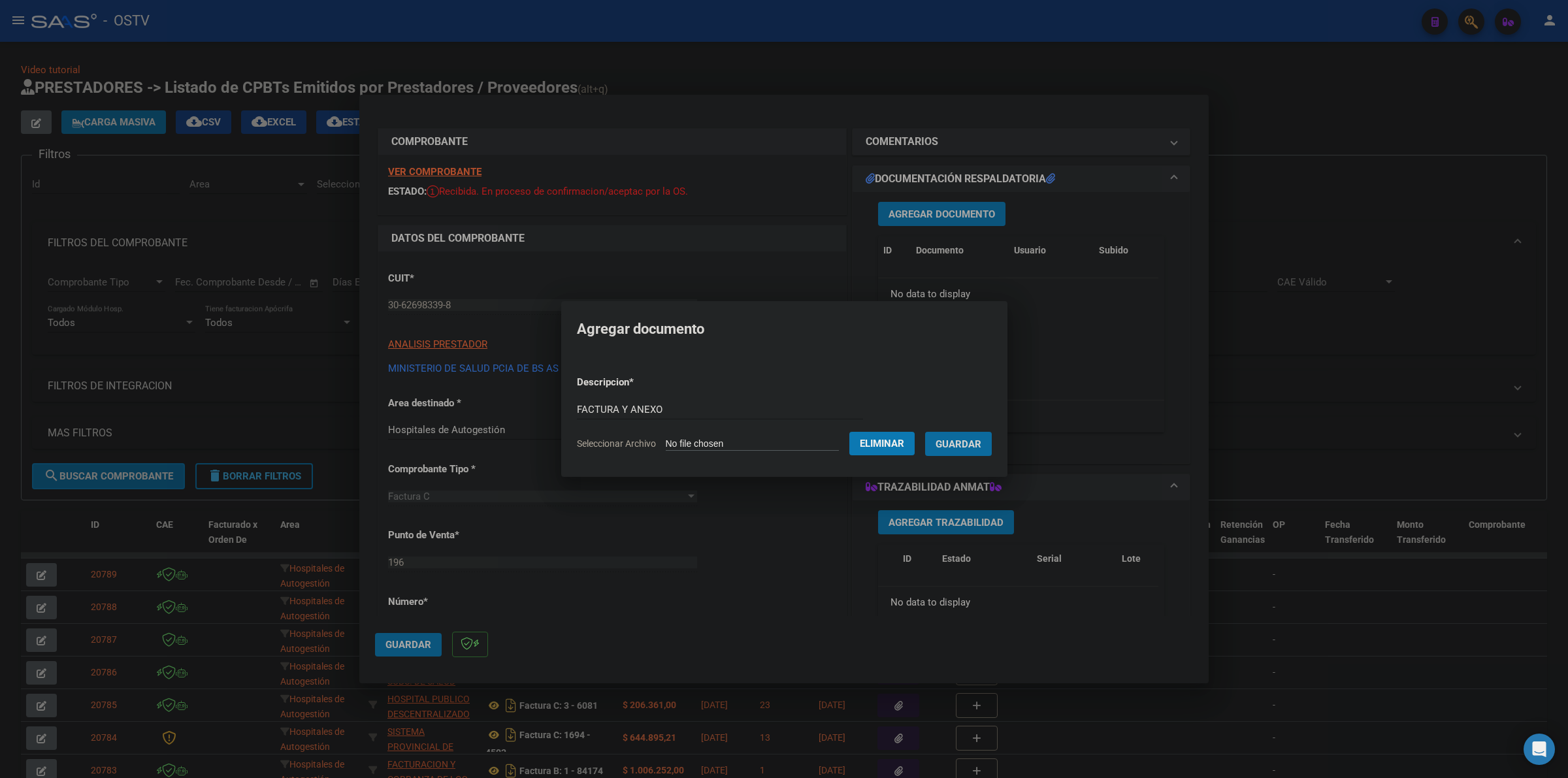
click at [925, 432] on button "Guardar" at bounding box center [958, 444] width 67 height 24
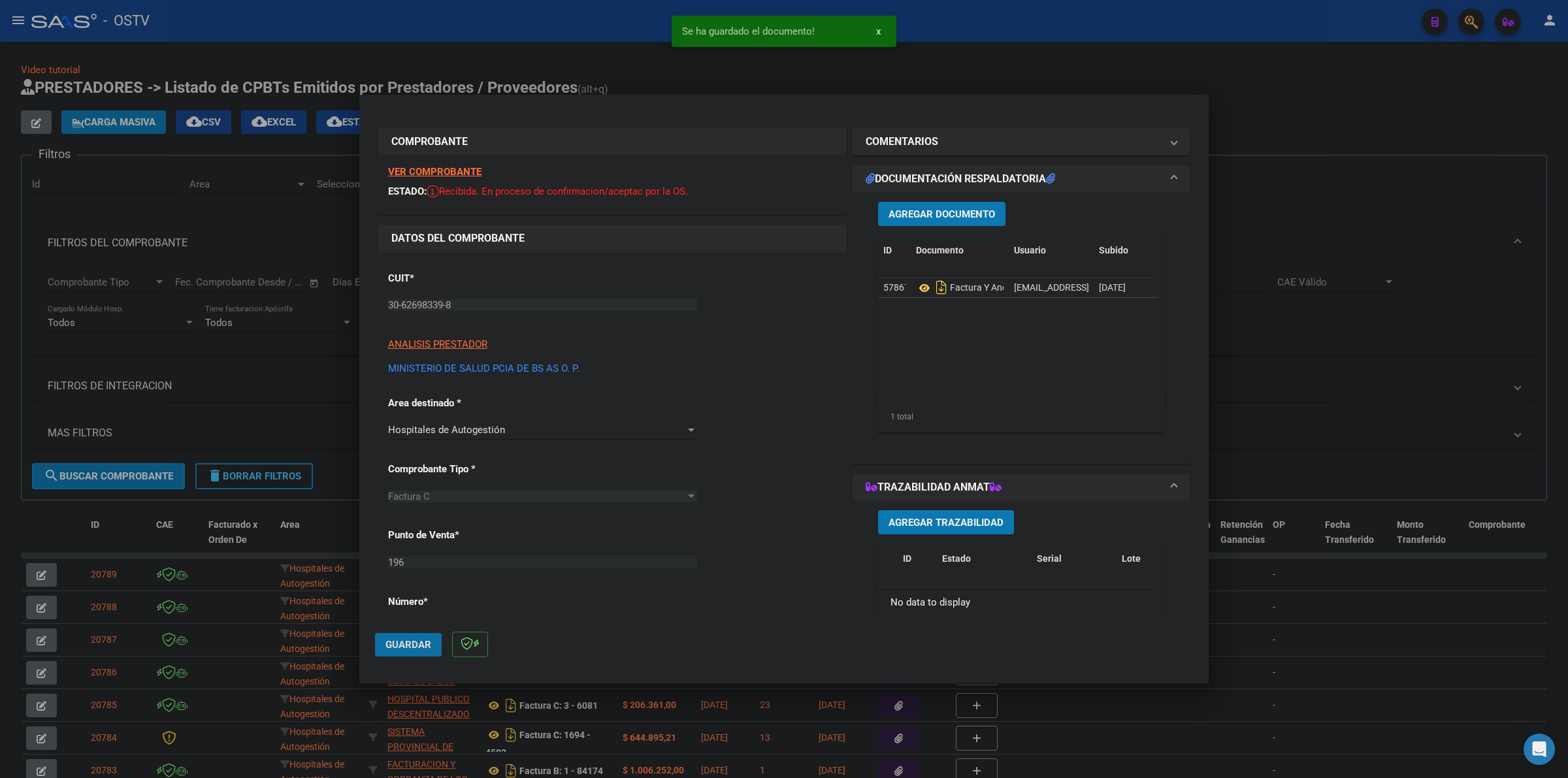
click at [389, 642] on span "Guardar" at bounding box center [408, 645] width 46 height 12
click at [1288, 117] on div at bounding box center [784, 389] width 1568 height 778
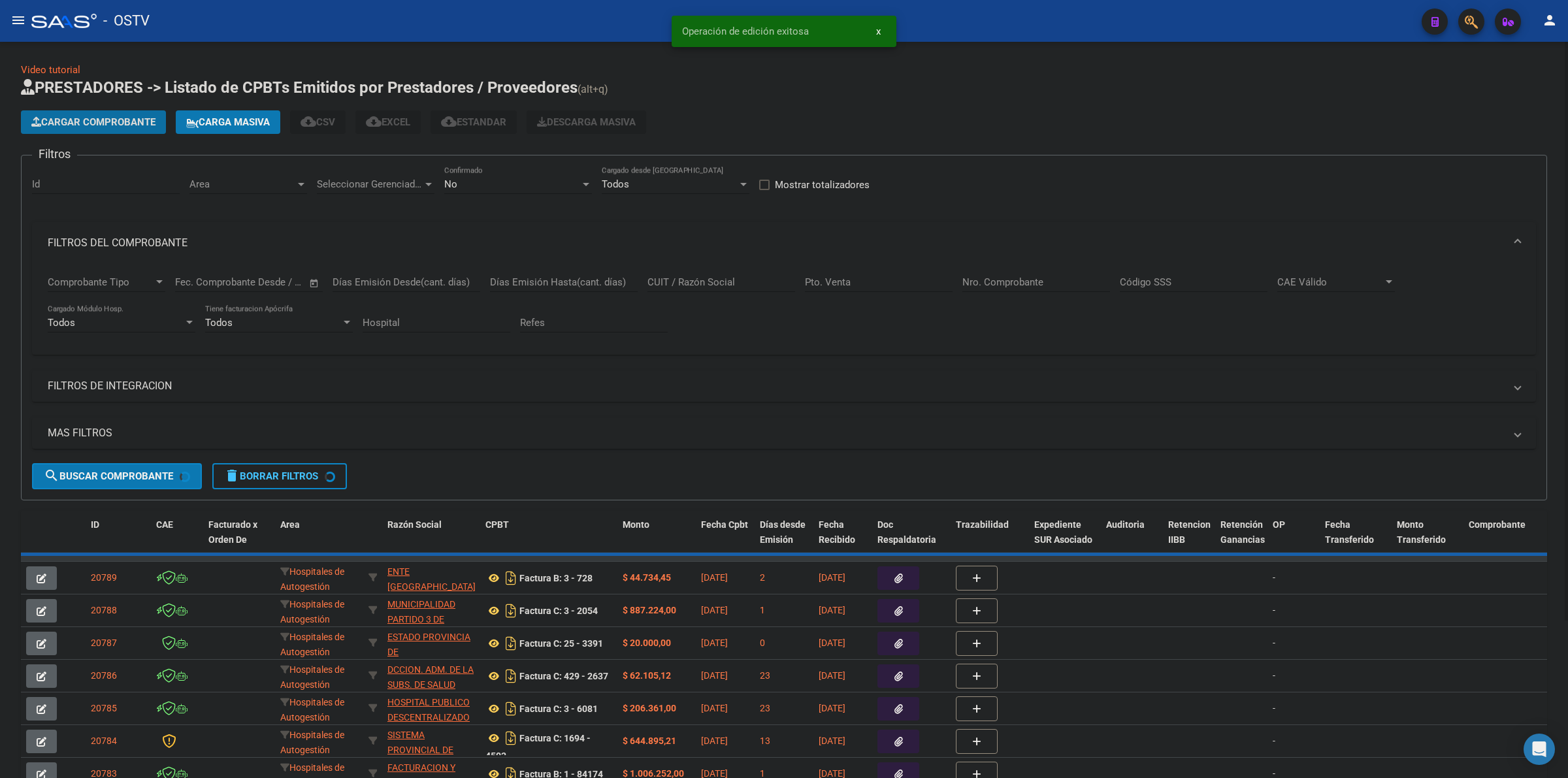
click at [88, 122] on span "Cargar Comprobante" at bounding box center [93, 123] width 124 height 12
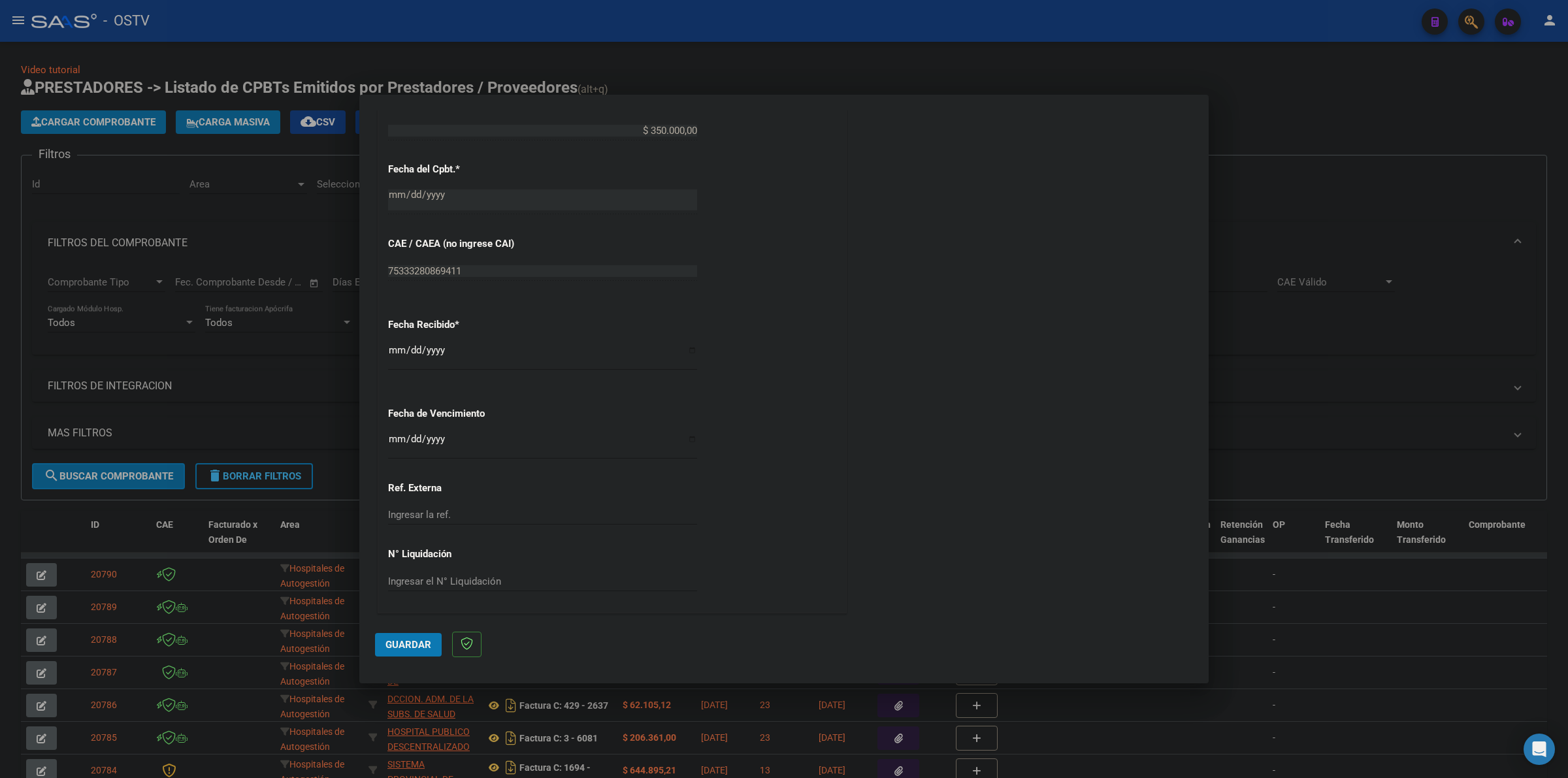
scroll to position [654, 0]
click at [389, 438] on input "Ingresar la fecha" at bounding box center [543, 444] width 309 height 21
click at [405, 440] on input "[DATE]" at bounding box center [543, 444] width 309 height 21
click at [397, 440] on input "[DATE]" at bounding box center [543, 444] width 309 height 21
click at [397, 647] on span "Guardar" at bounding box center [408, 645] width 46 height 12
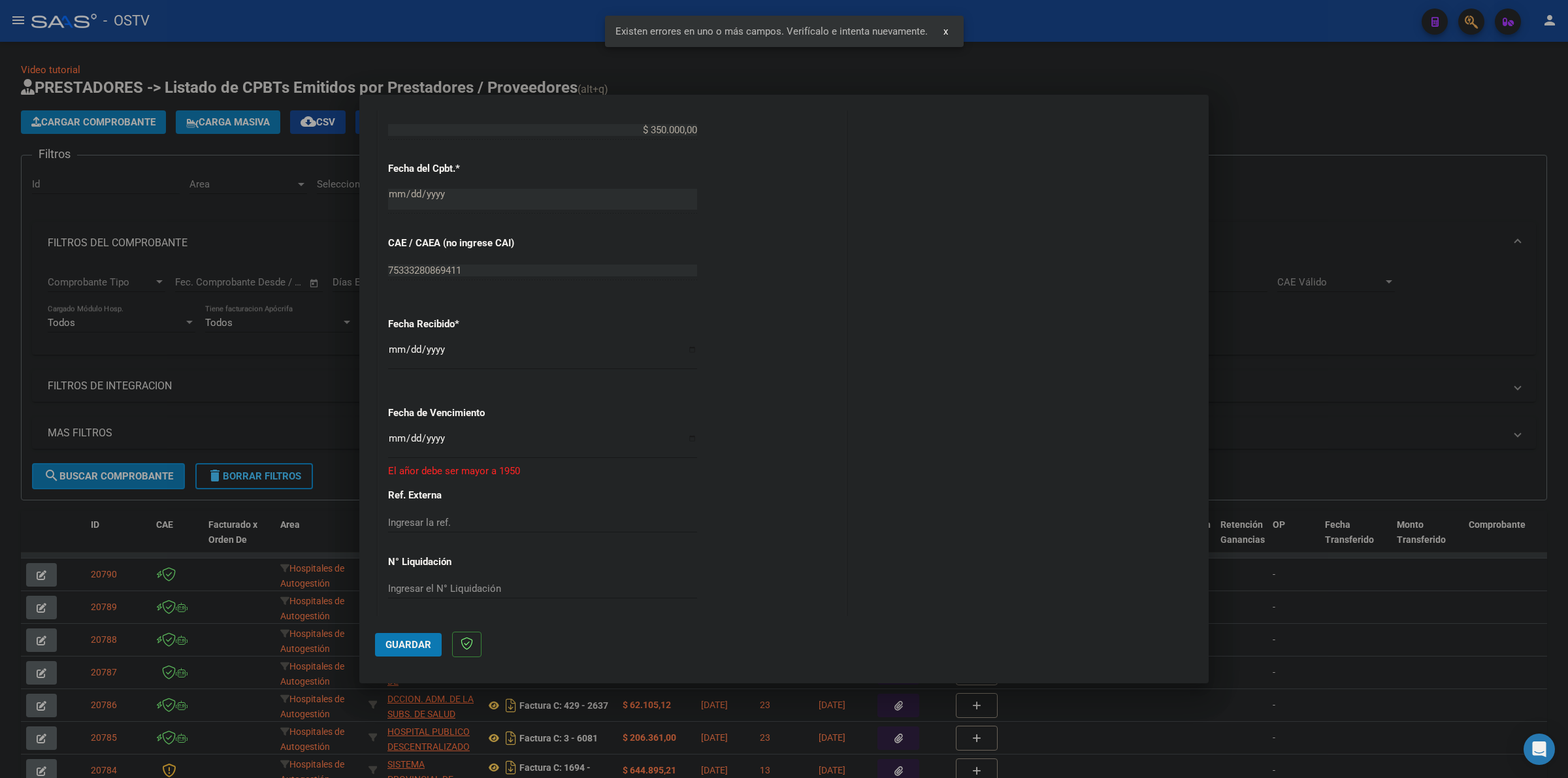
click at [438, 438] on input "[DATE]" at bounding box center [543, 443] width 309 height 21
type input "[DATE]"
click at [415, 647] on span "Guardar" at bounding box center [408, 645] width 46 height 12
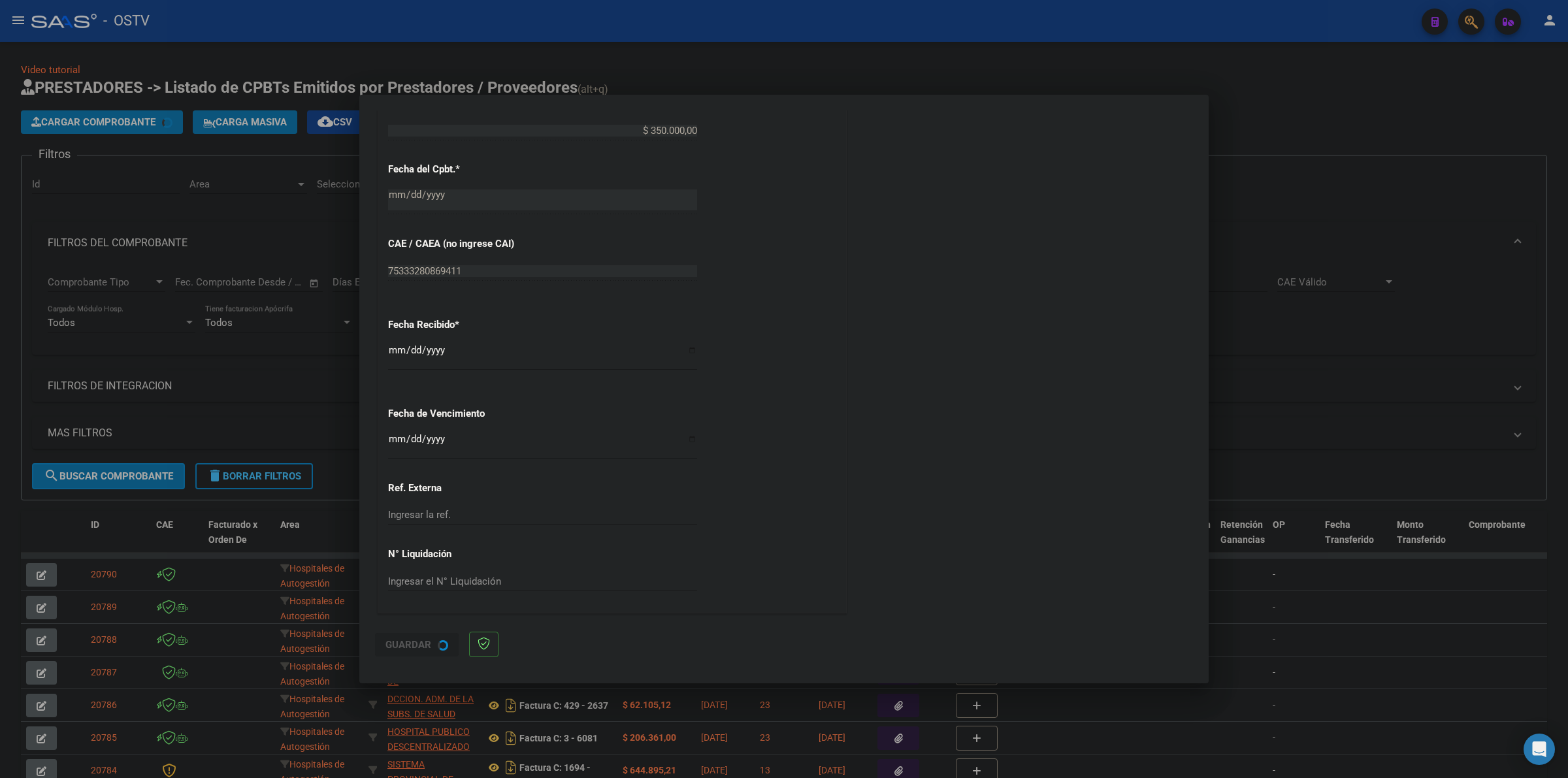
scroll to position [0, 0]
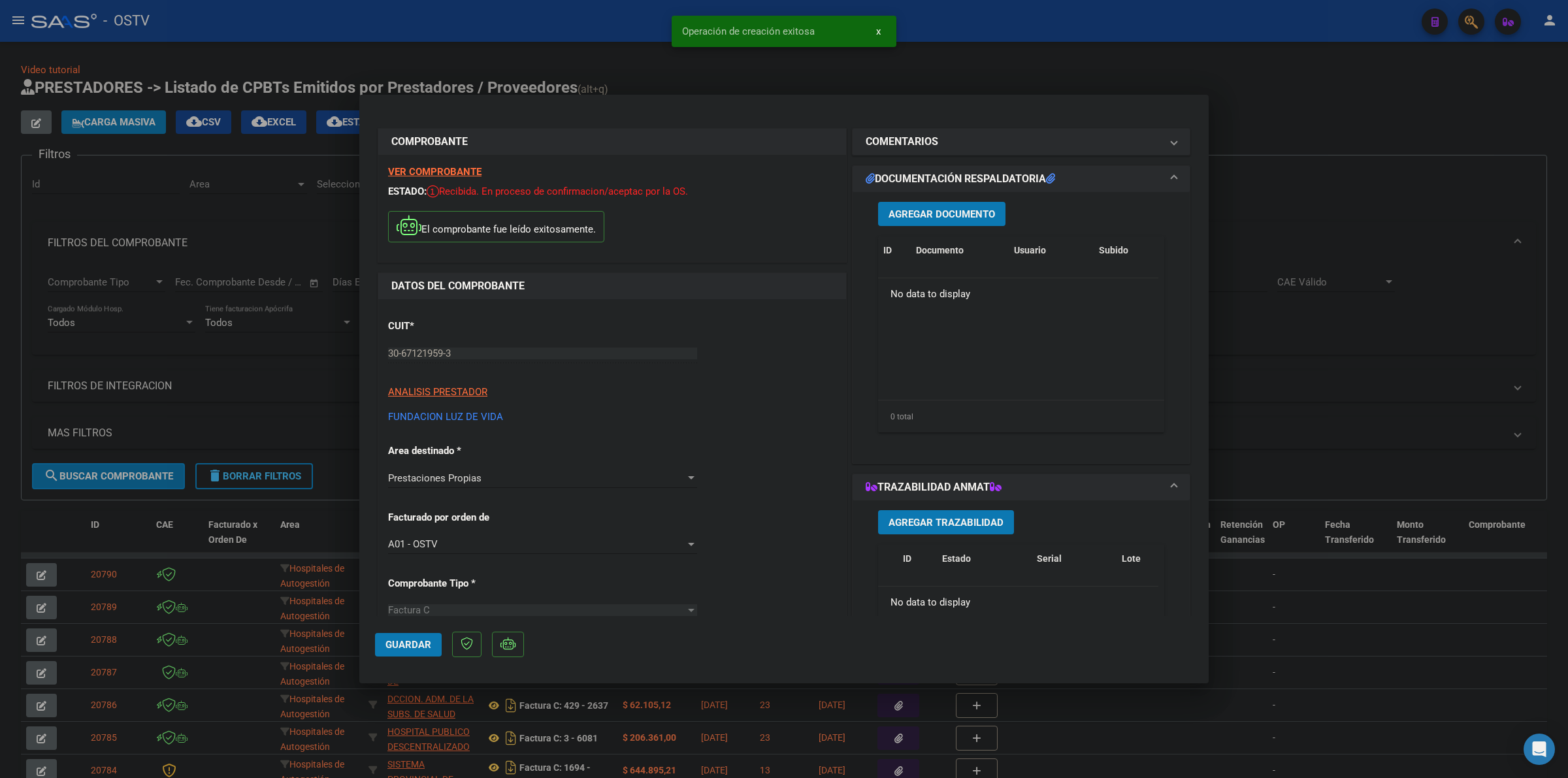
click at [962, 217] on span "Agregar Documento" at bounding box center [941, 214] width 106 height 12
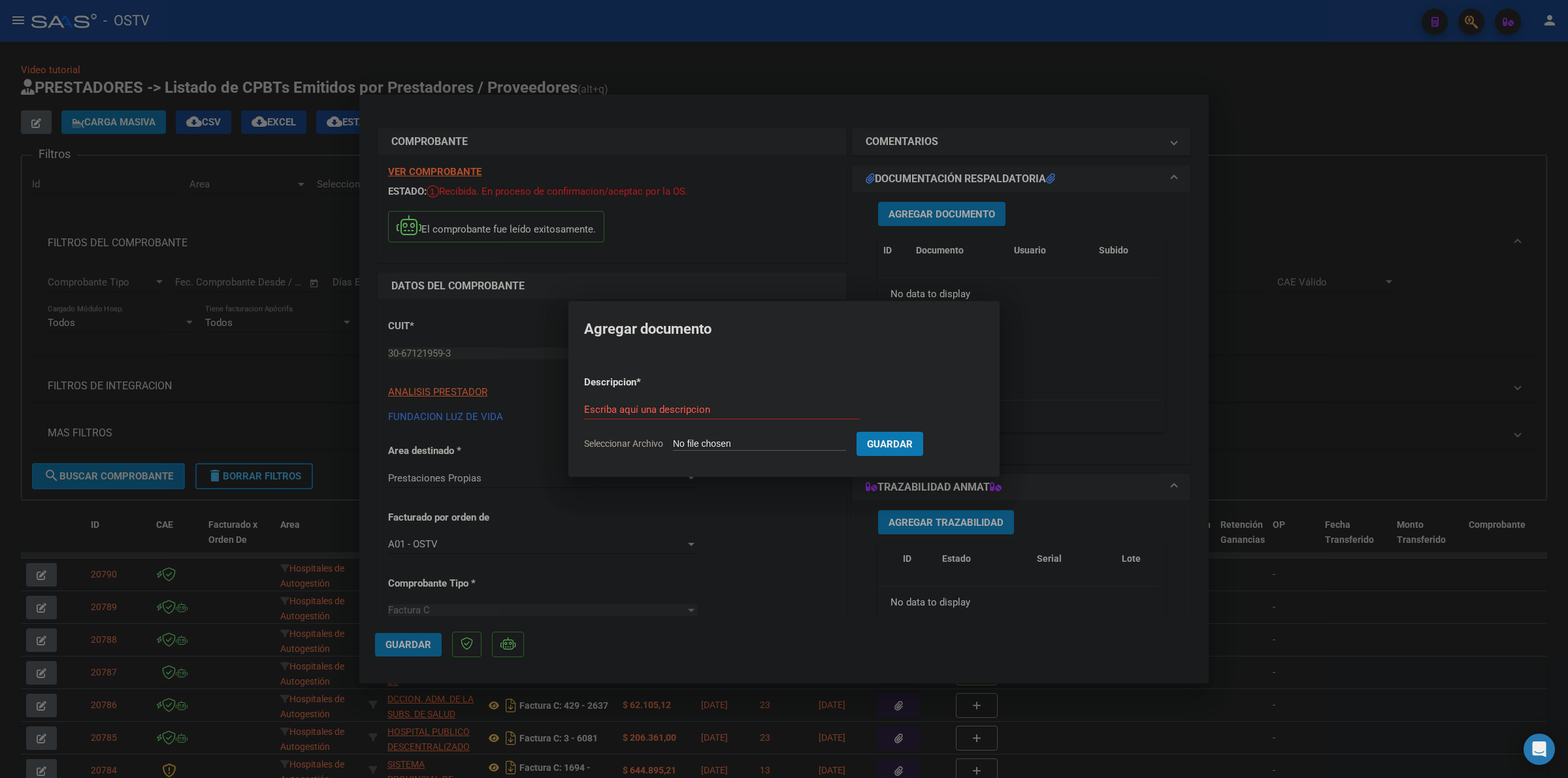
type input "C:\fakepath\FACTURA - 4 1396 - FUNDACION LUZ DE VIDA.pdf"
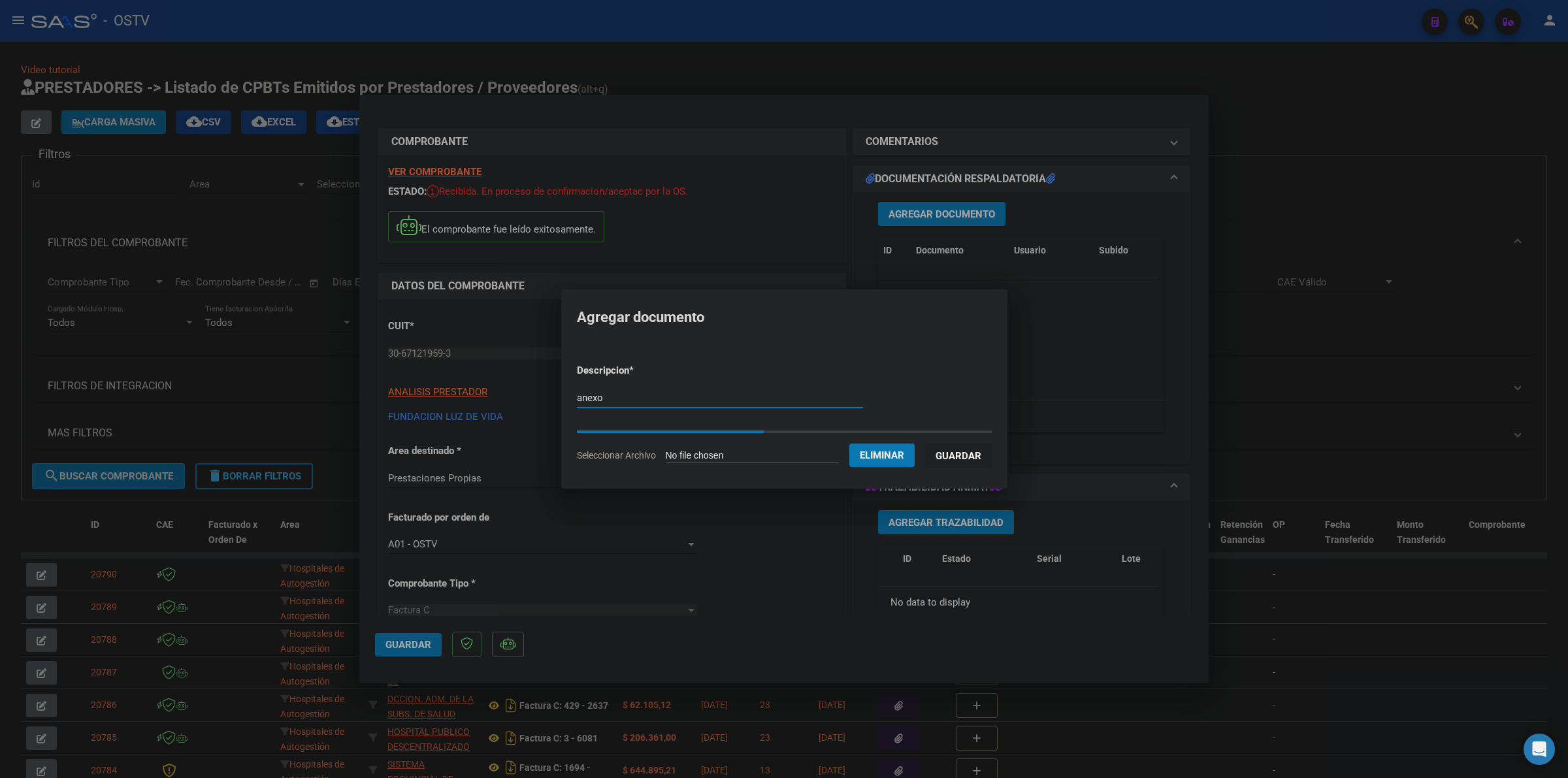
type input "anexo"
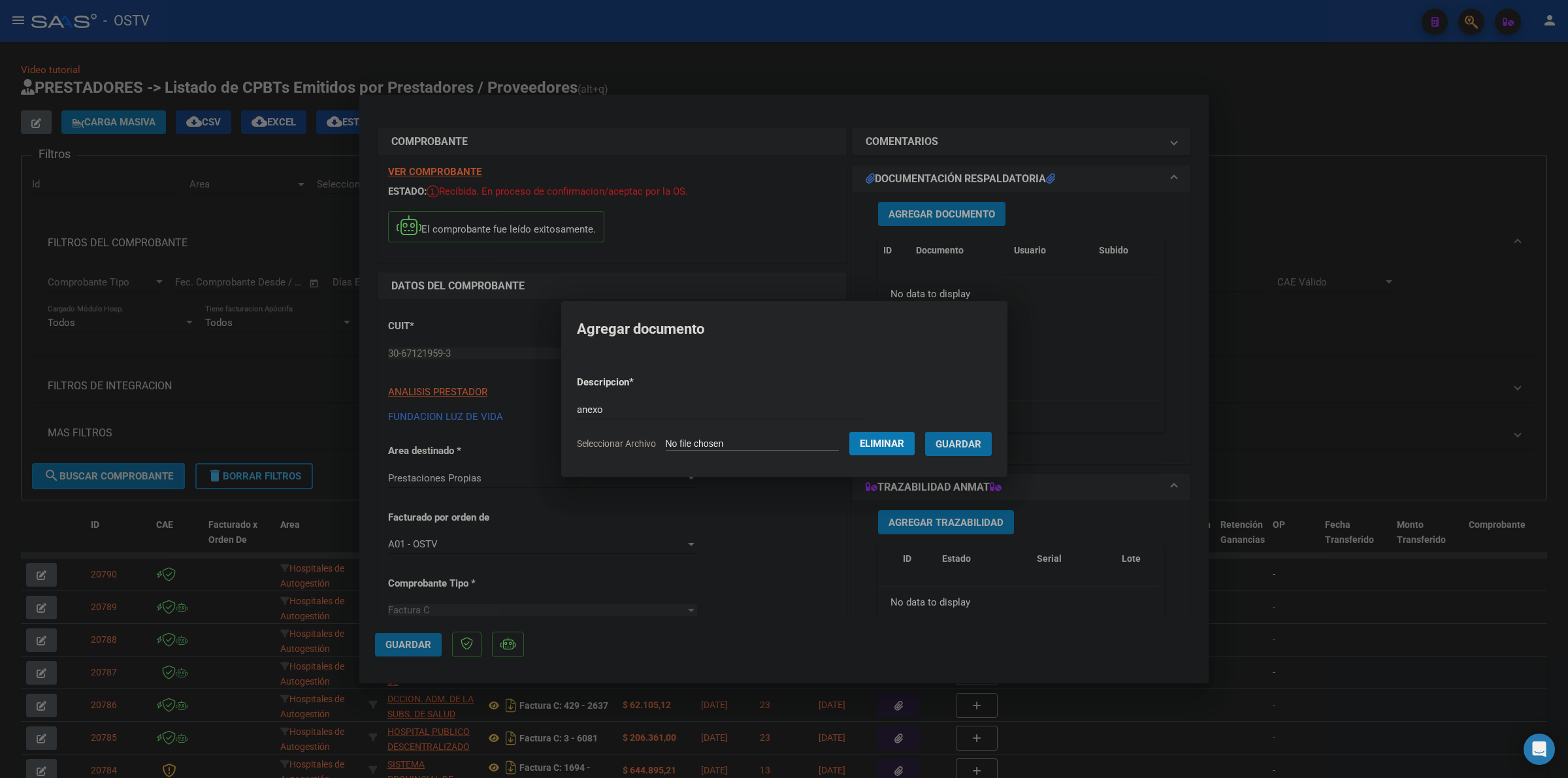
click at [925, 432] on button "Guardar" at bounding box center [958, 444] width 67 height 24
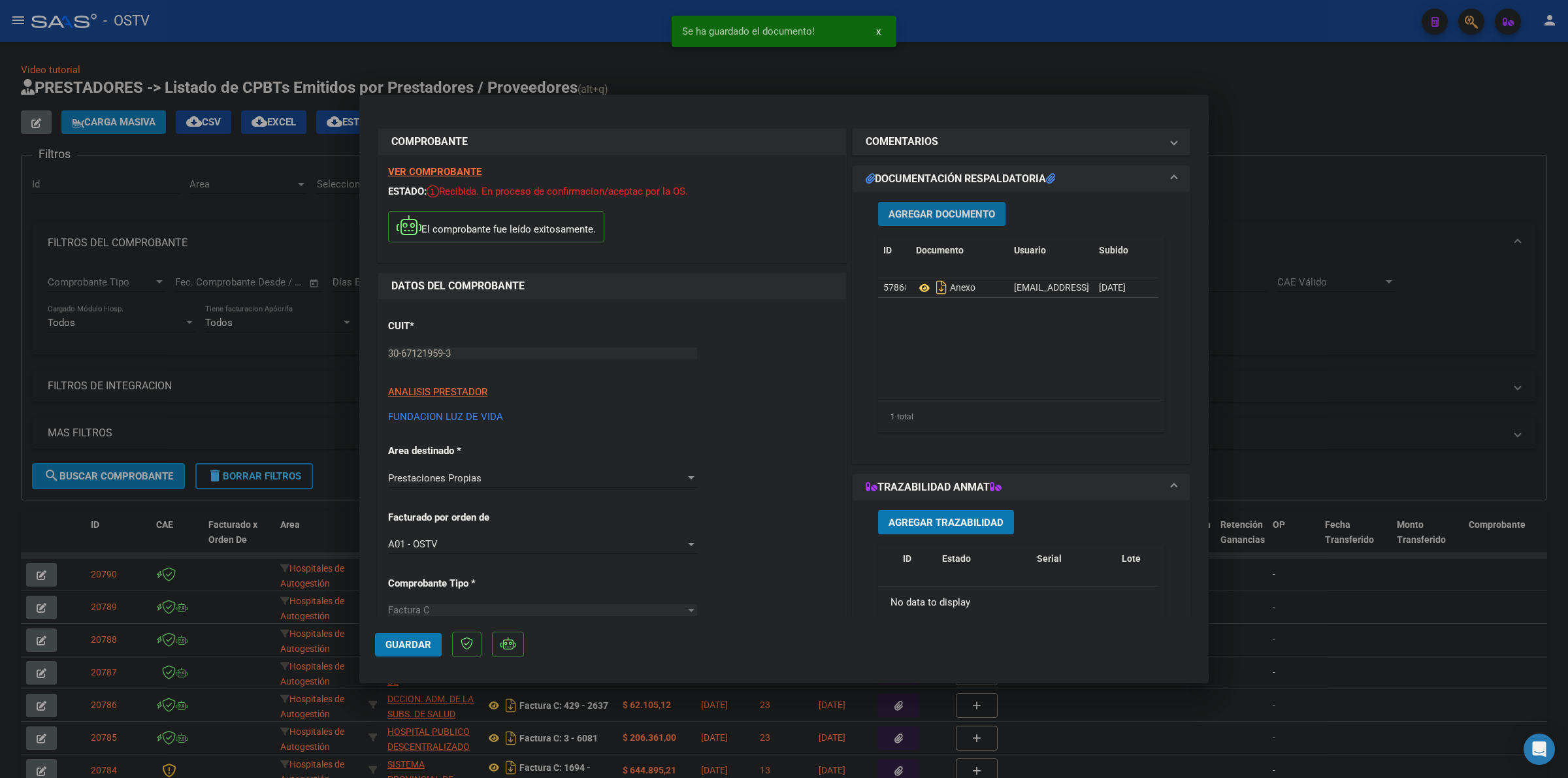
click at [950, 216] on span "Agregar Documento" at bounding box center [941, 214] width 106 height 12
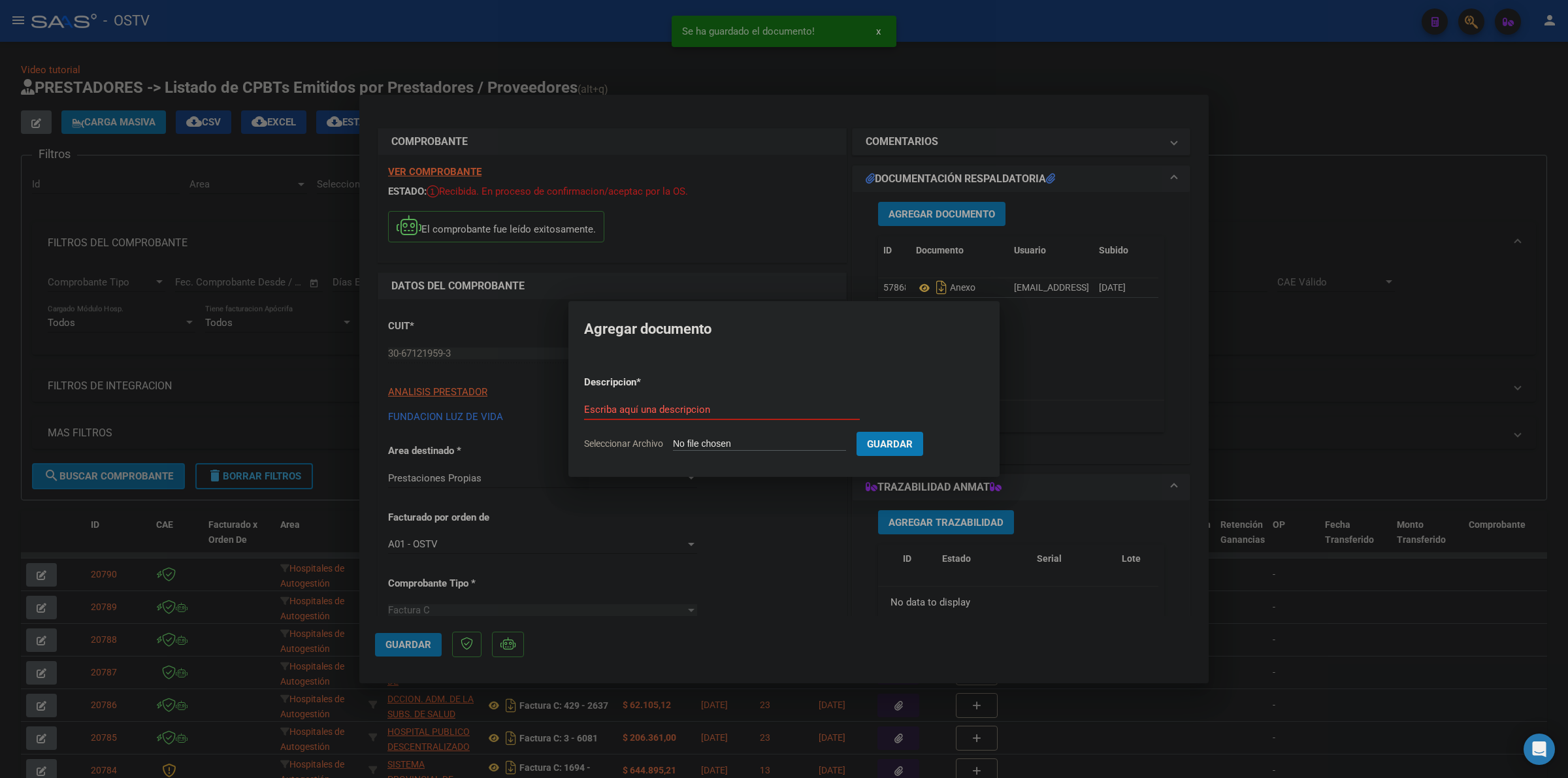
type input "C:\fakepath\ANEXO - 4 1396 - FUNDACION LUZ DE VIDA.png"
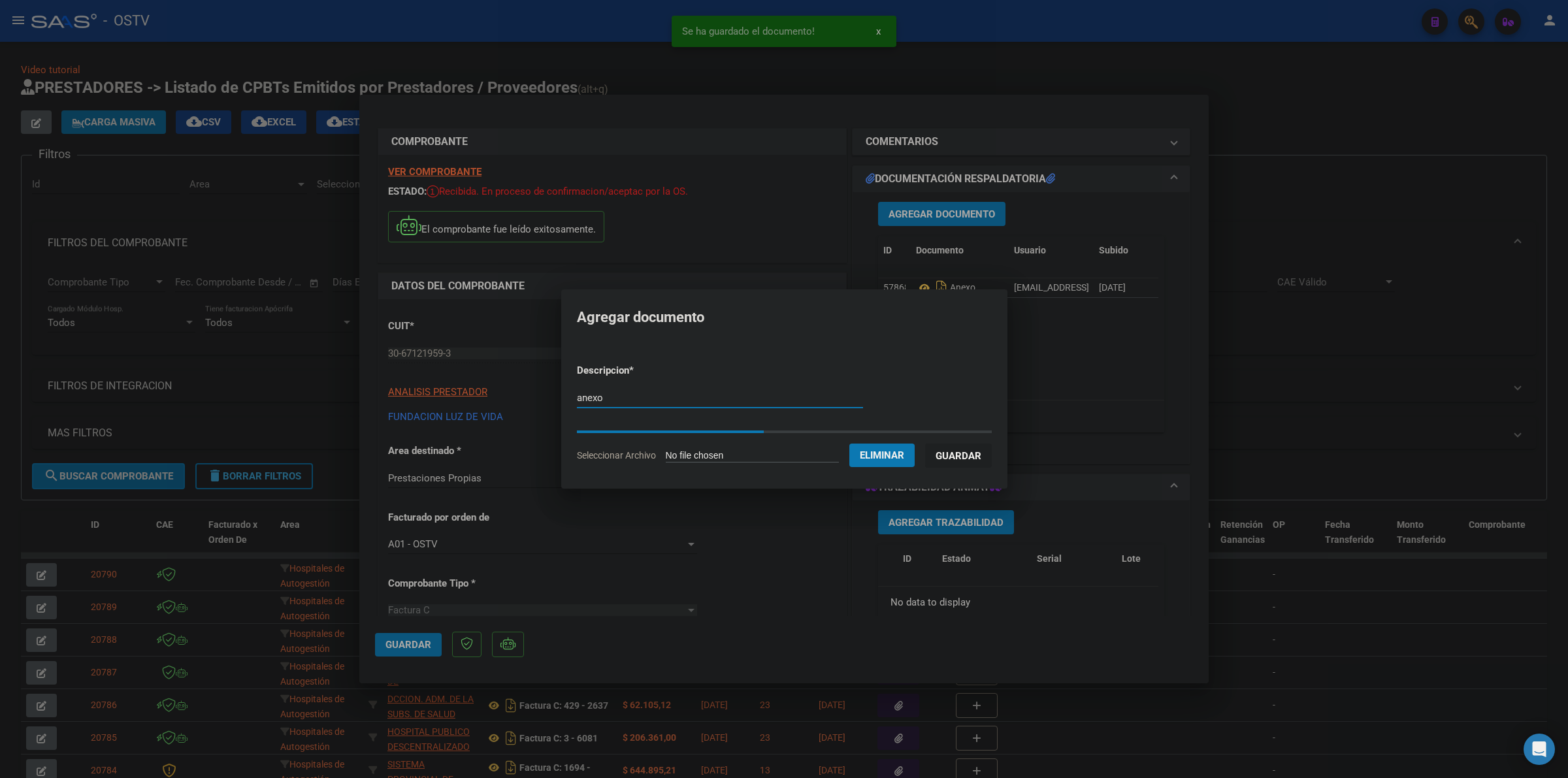
type input "anexo"
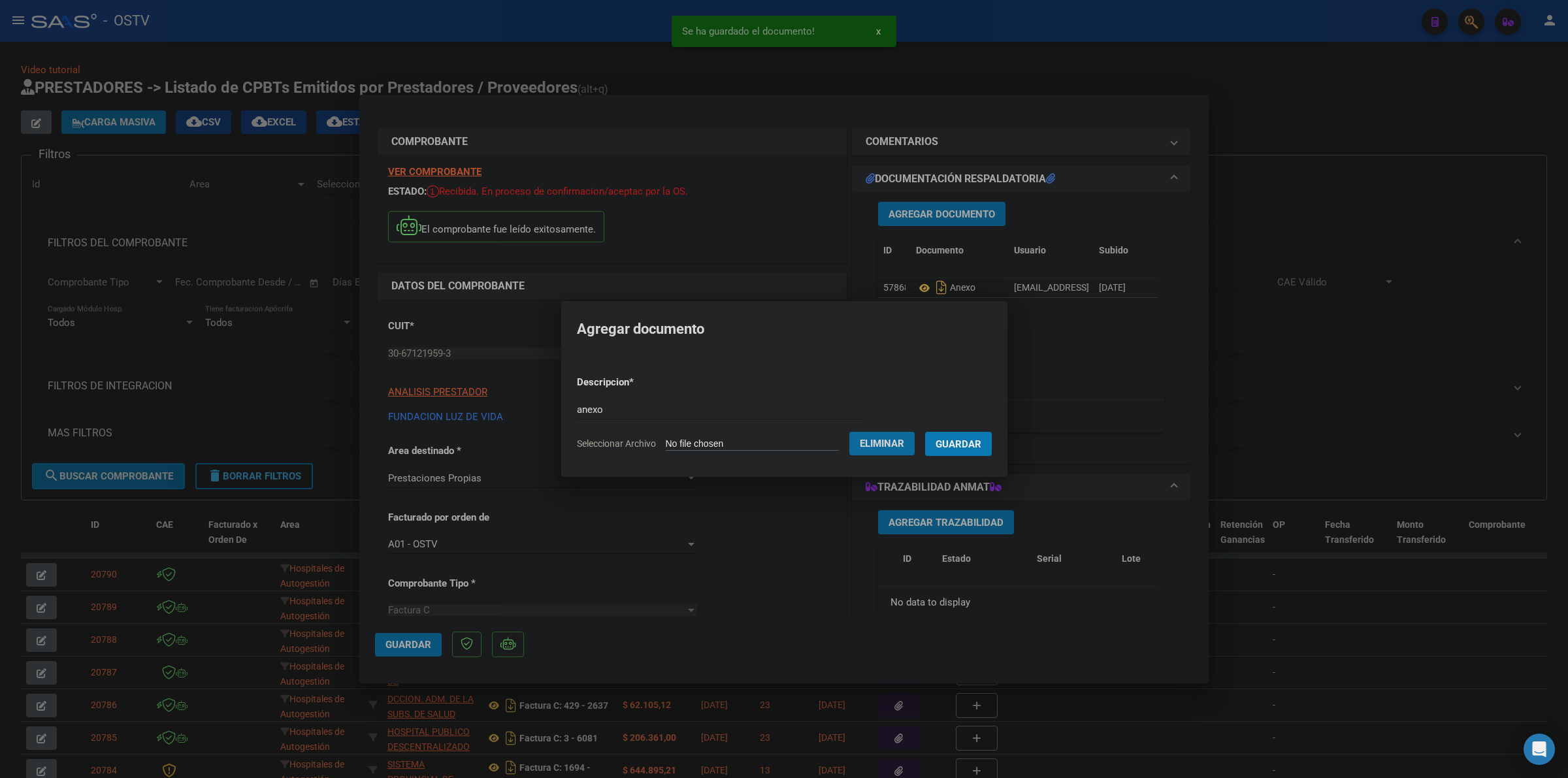
drag, startPoint x: 962, startPoint y: 438, endPoint x: 536, endPoint y: 524, distance: 434.6
click at [959, 438] on span "Guardar" at bounding box center [958, 444] width 46 height 12
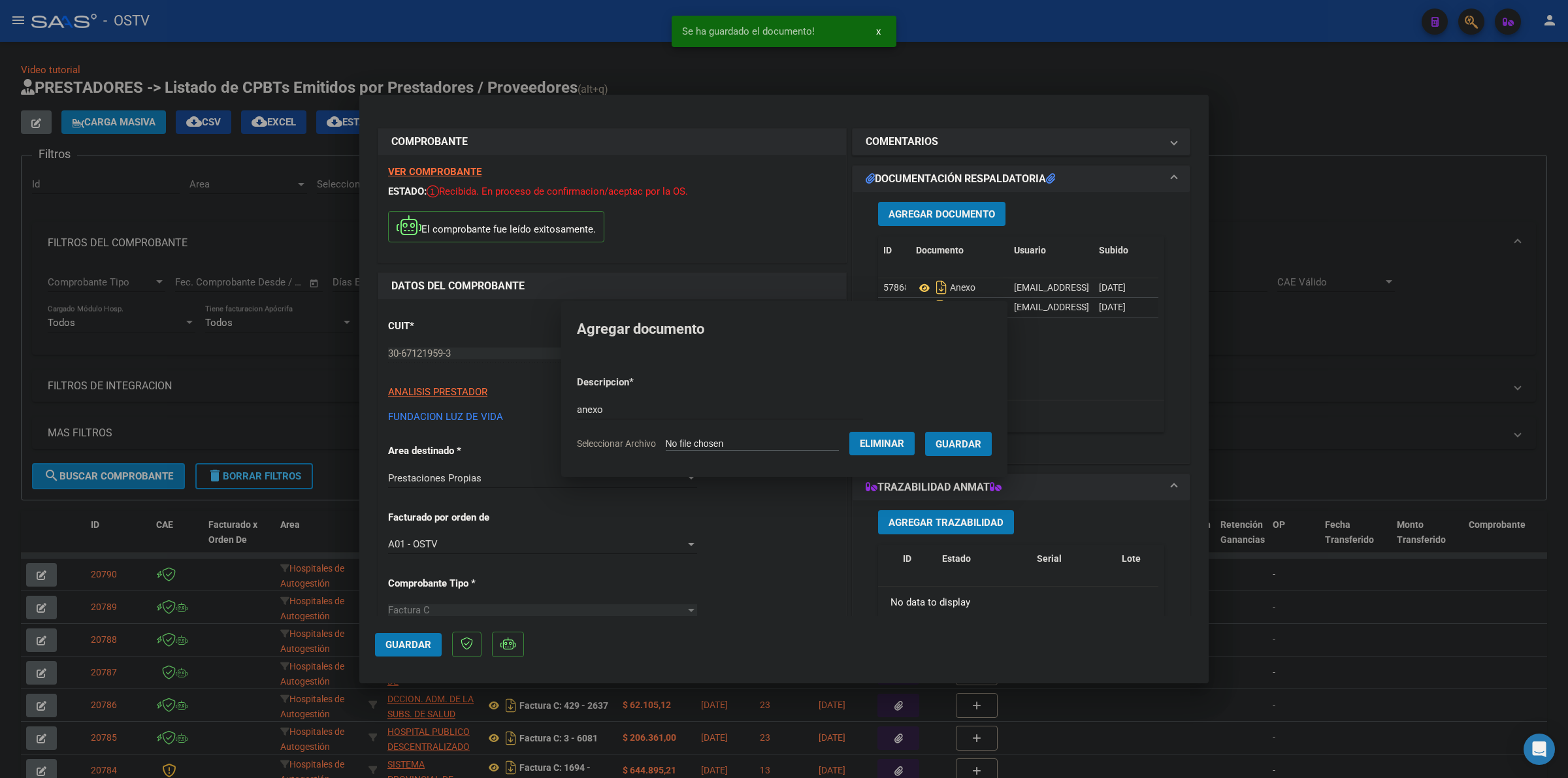
click at [390, 642] on span "Guardar" at bounding box center [408, 645] width 46 height 12
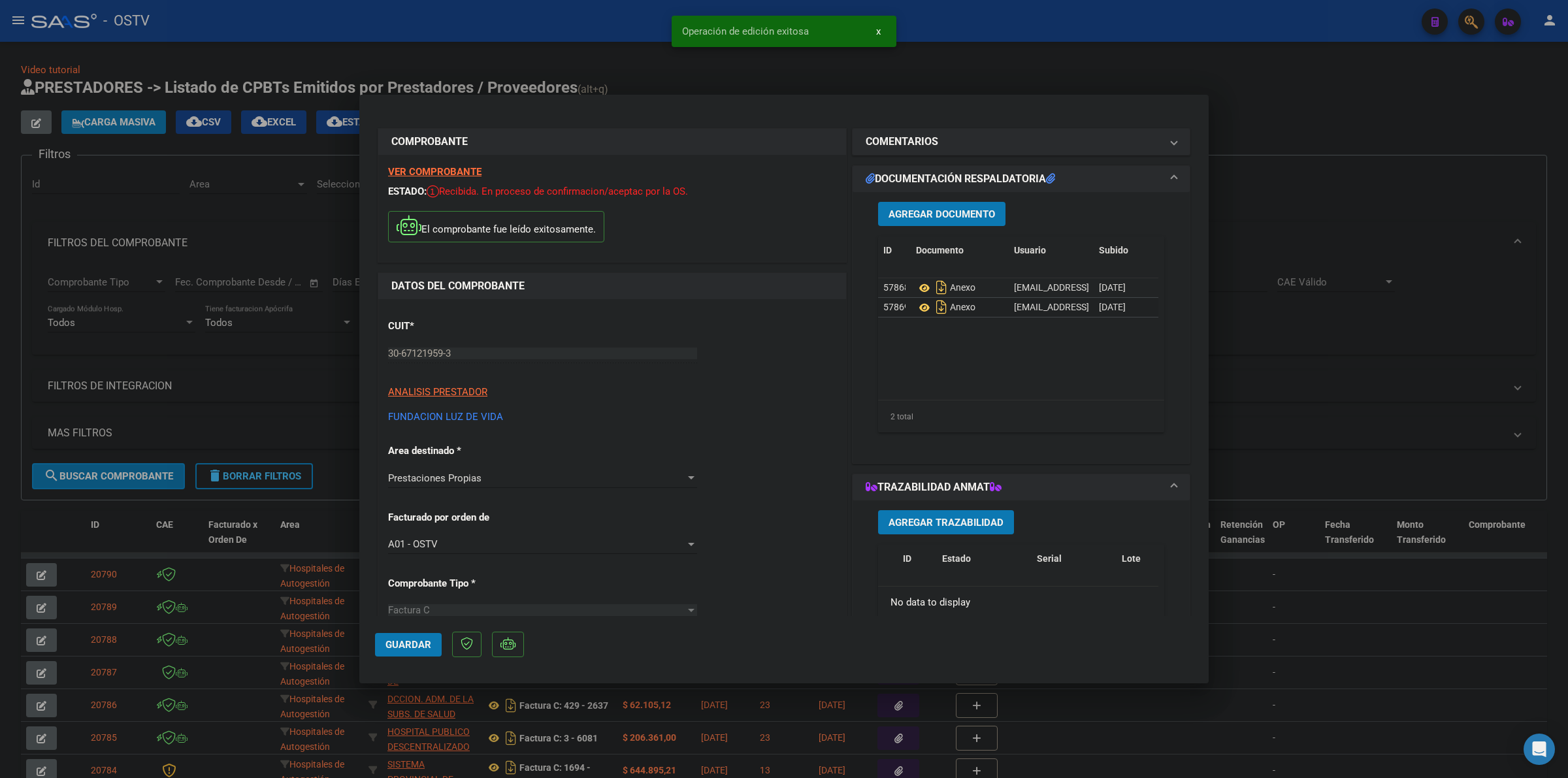
click at [1302, 105] on div at bounding box center [784, 389] width 1568 height 778
type input "$ 0,00"
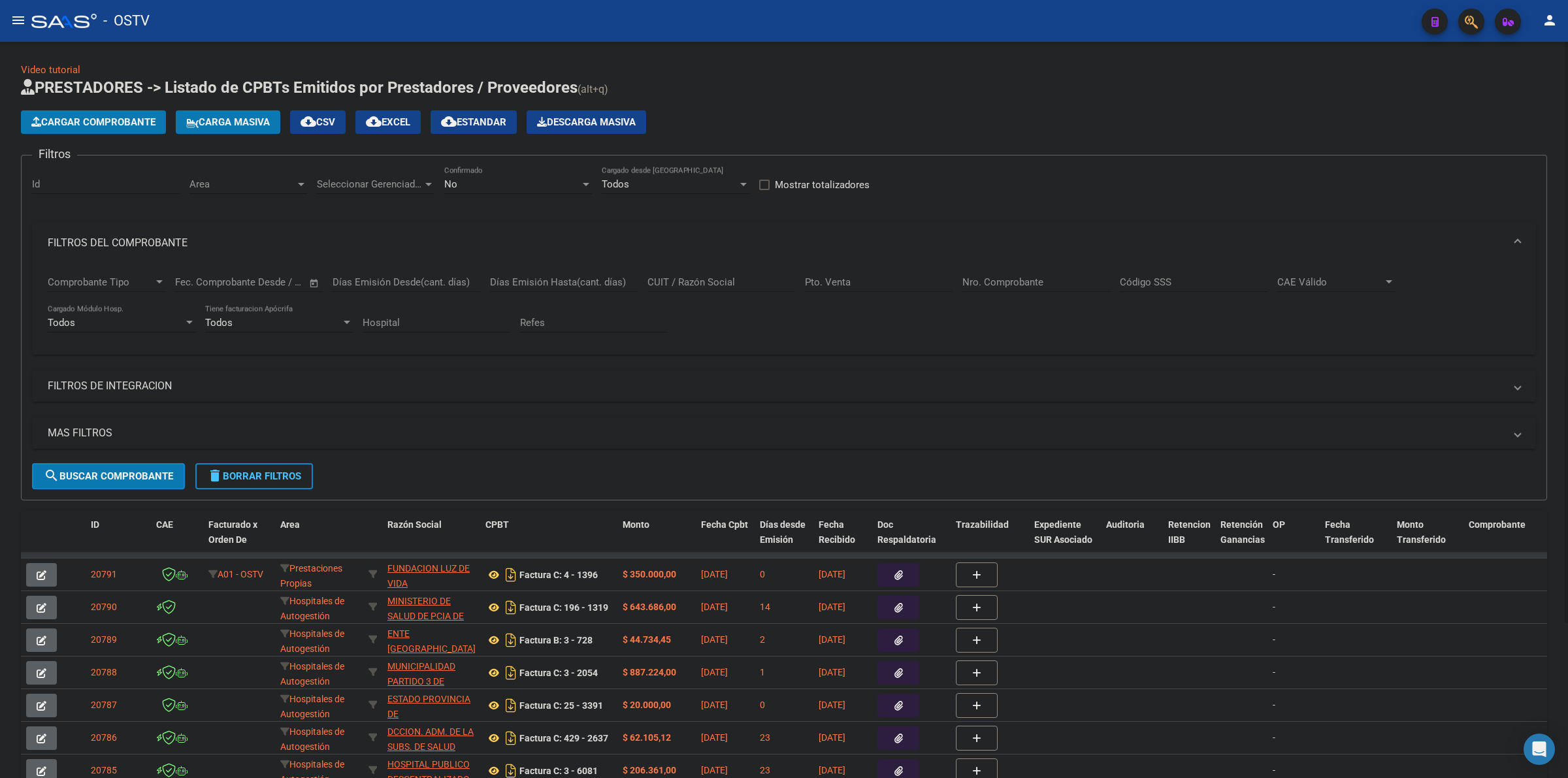
click at [479, 190] on div "No Confirmado" at bounding box center [517, 180] width 148 height 28
click at [462, 125] on span "Todos" at bounding box center [517, 124] width 148 height 29
click at [117, 413] on div "Filtros Id Area Area Seleccionar Gerenciador Seleccionar Gerenciador Todos Conf…" at bounding box center [784, 314] width 1504 height 297
drag, startPoint x: 103, startPoint y: 433, endPoint x: 991, endPoint y: 433, distance: 888.0
click at [103, 433] on mat-panel-title "MAS FILTROS" at bounding box center [776, 433] width 1457 height 15
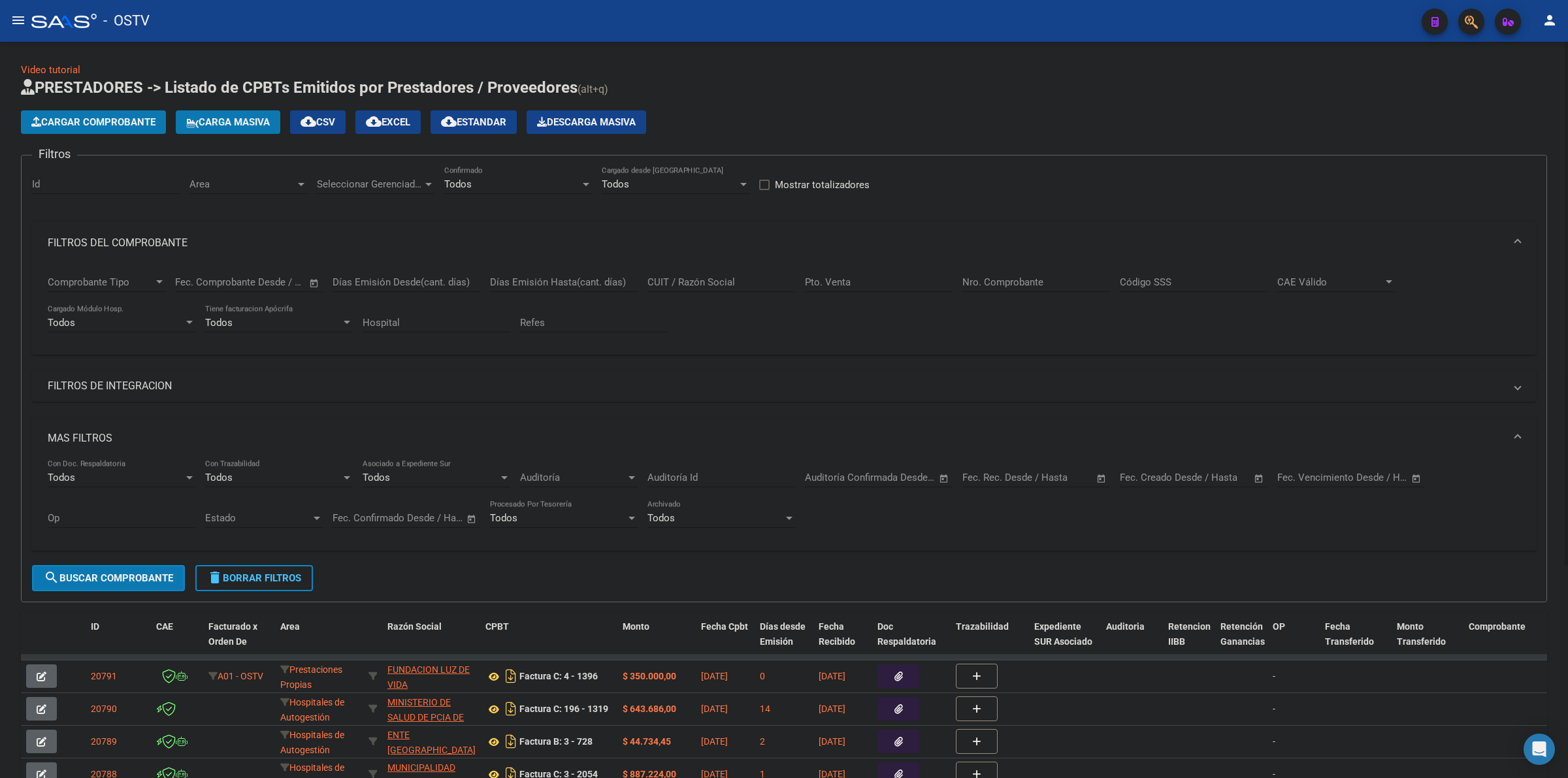
click at [1150, 471] on input "text" at bounding box center [1140, 478] width 42 height 12
click at [1194, 619] on span "13" at bounding box center [1190, 622] width 23 height 23
type input "[DATE]"
click at [1194, 619] on span "13" at bounding box center [1190, 622] width 23 height 23
type input "[DATE]"
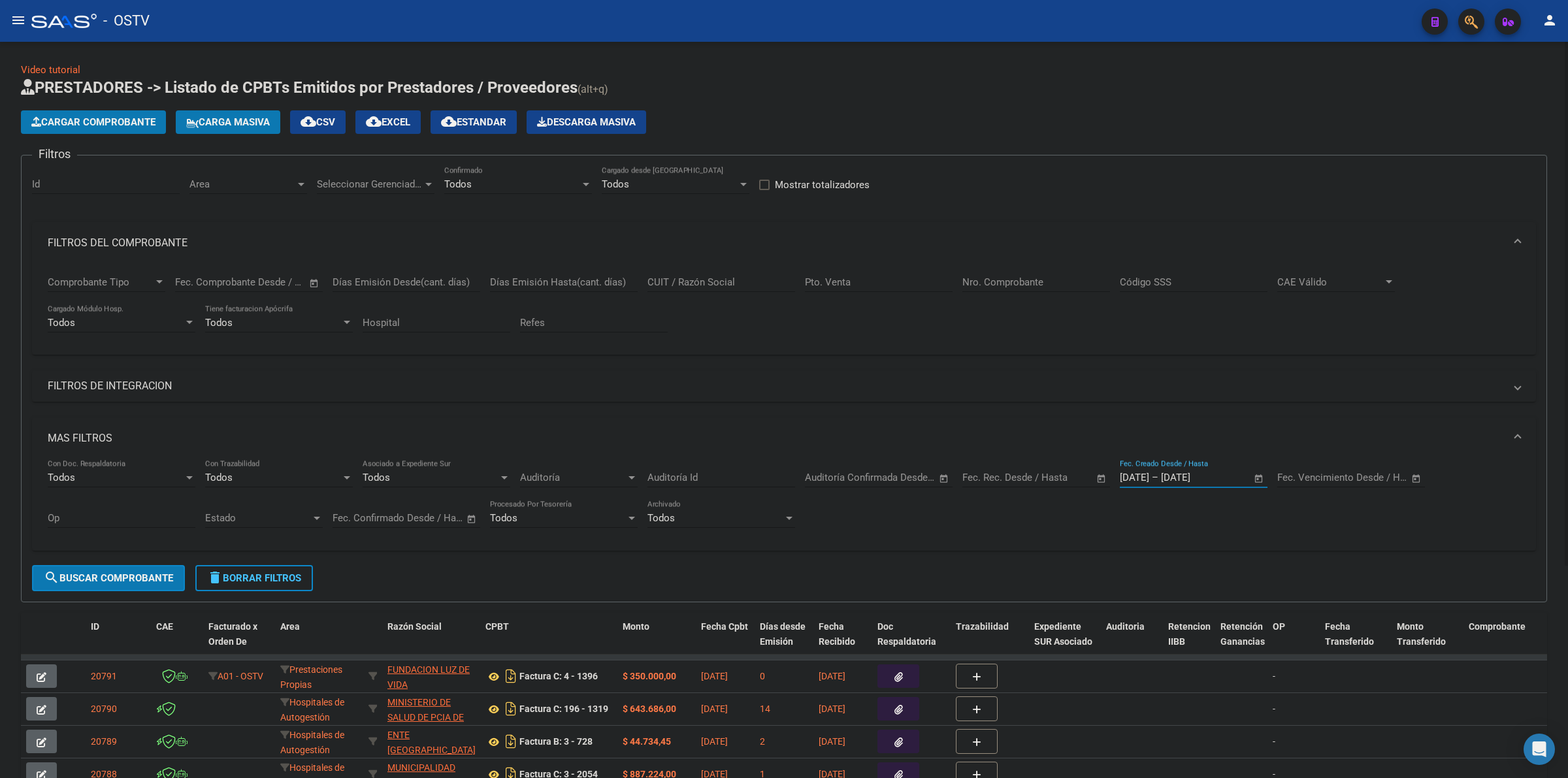
click at [370, 178] on span "Seleccionar Gerenciador" at bounding box center [370, 184] width 106 height 12
drag, startPoint x: 352, startPoint y: 262, endPoint x: 282, endPoint y: 178, distance: 109.3
click at [351, 262] on span "A01 - OSTV" at bounding box center [409, 271] width 183 height 29
click at [268, 185] on span "Area" at bounding box center [242, 184] width 106 height 12
click at [263, 269] on span "Gestiones Administrativas y Otros" at bounding box center [263, 271] width 149 height 12
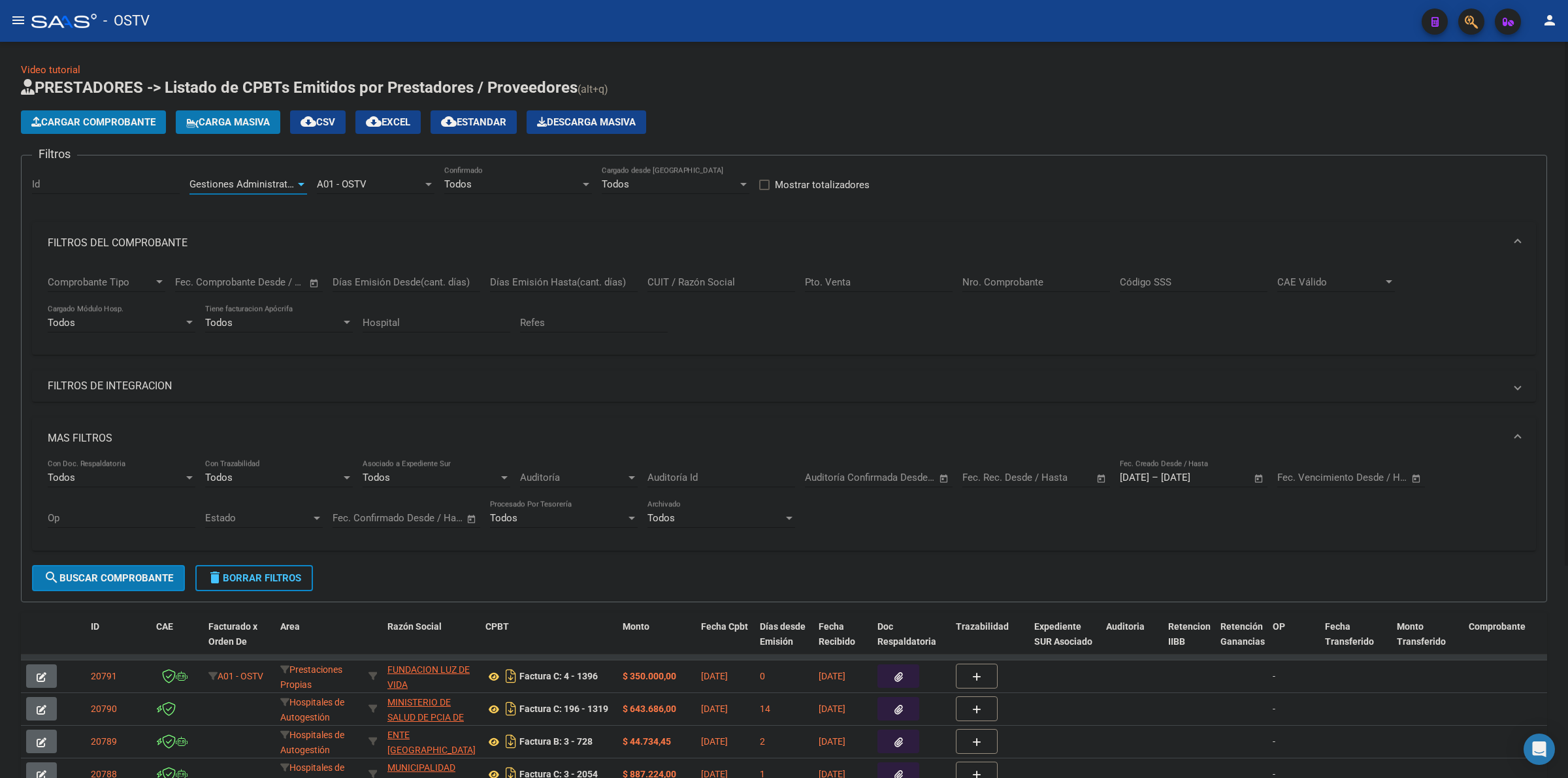
click at [125, 572] on span "search Buscar Comprobante" at bounding box center [109, 578] width 130 height 12
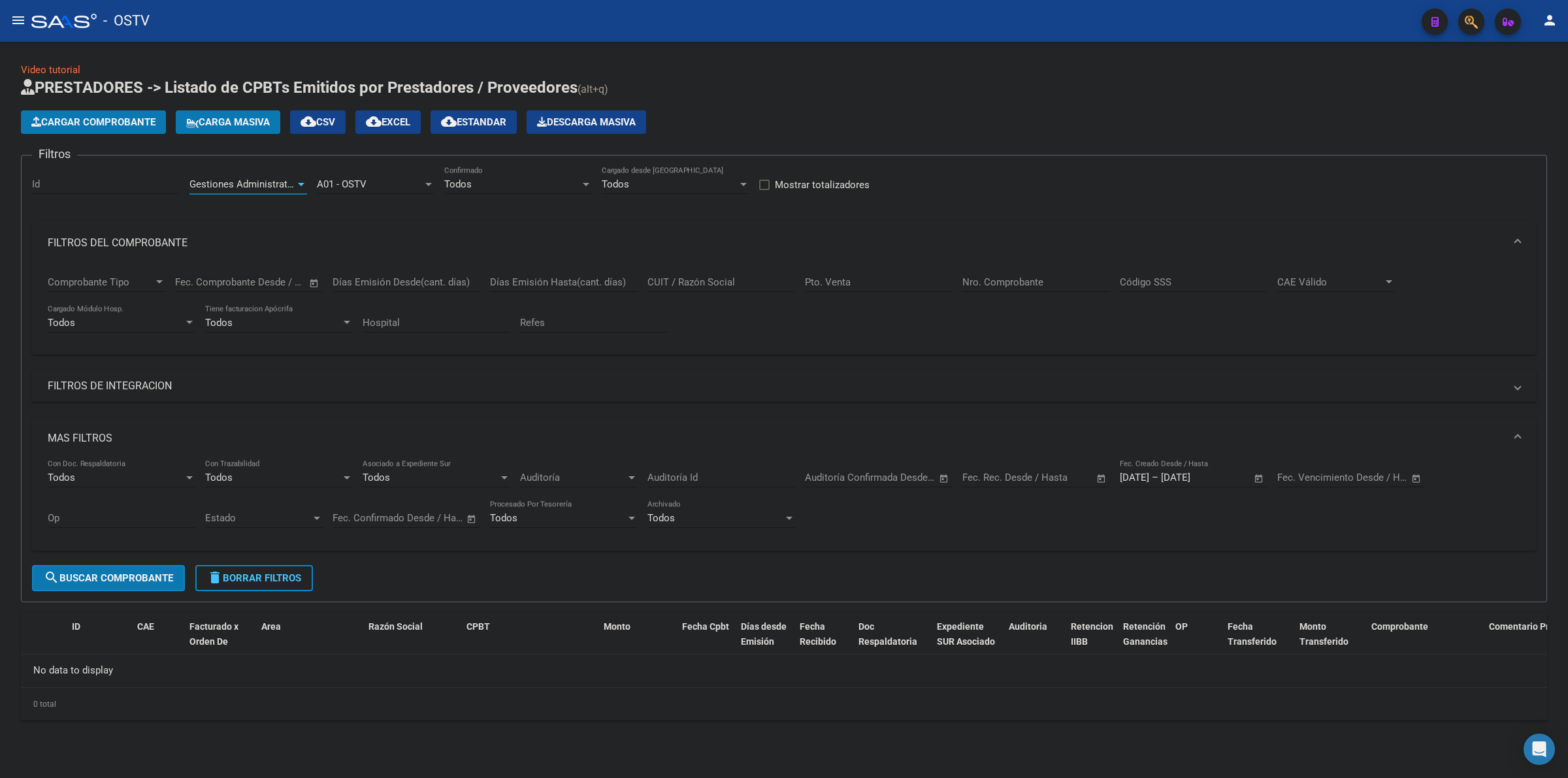
click at [261, 184] on span "Gestiones Administrativas y Otros" at bounding box center [263, 184] width 149 height 12
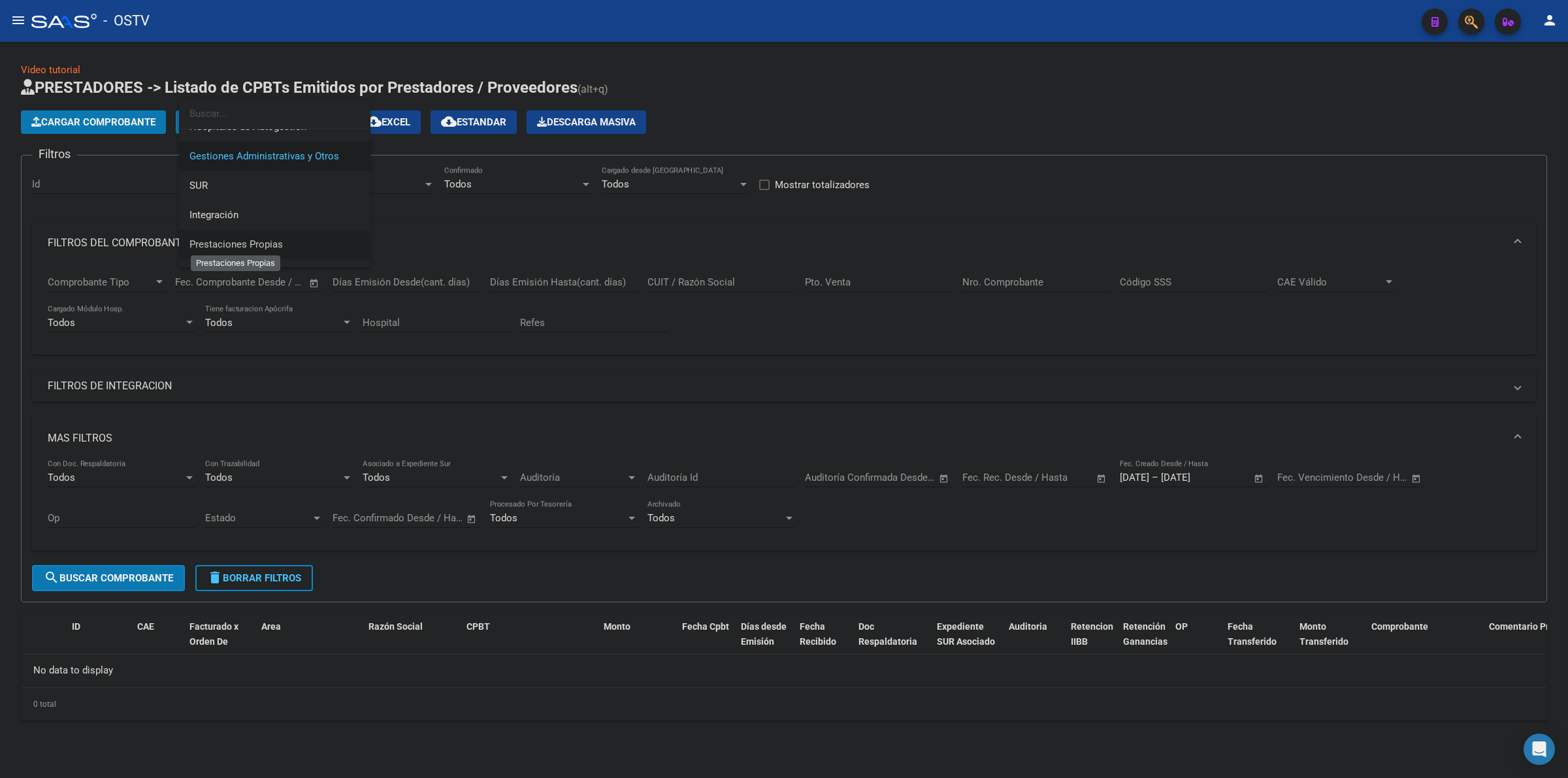
click at [256, 248] on span "Prestaciones Propias" at bounding box center [236, 244] width 93 height 12
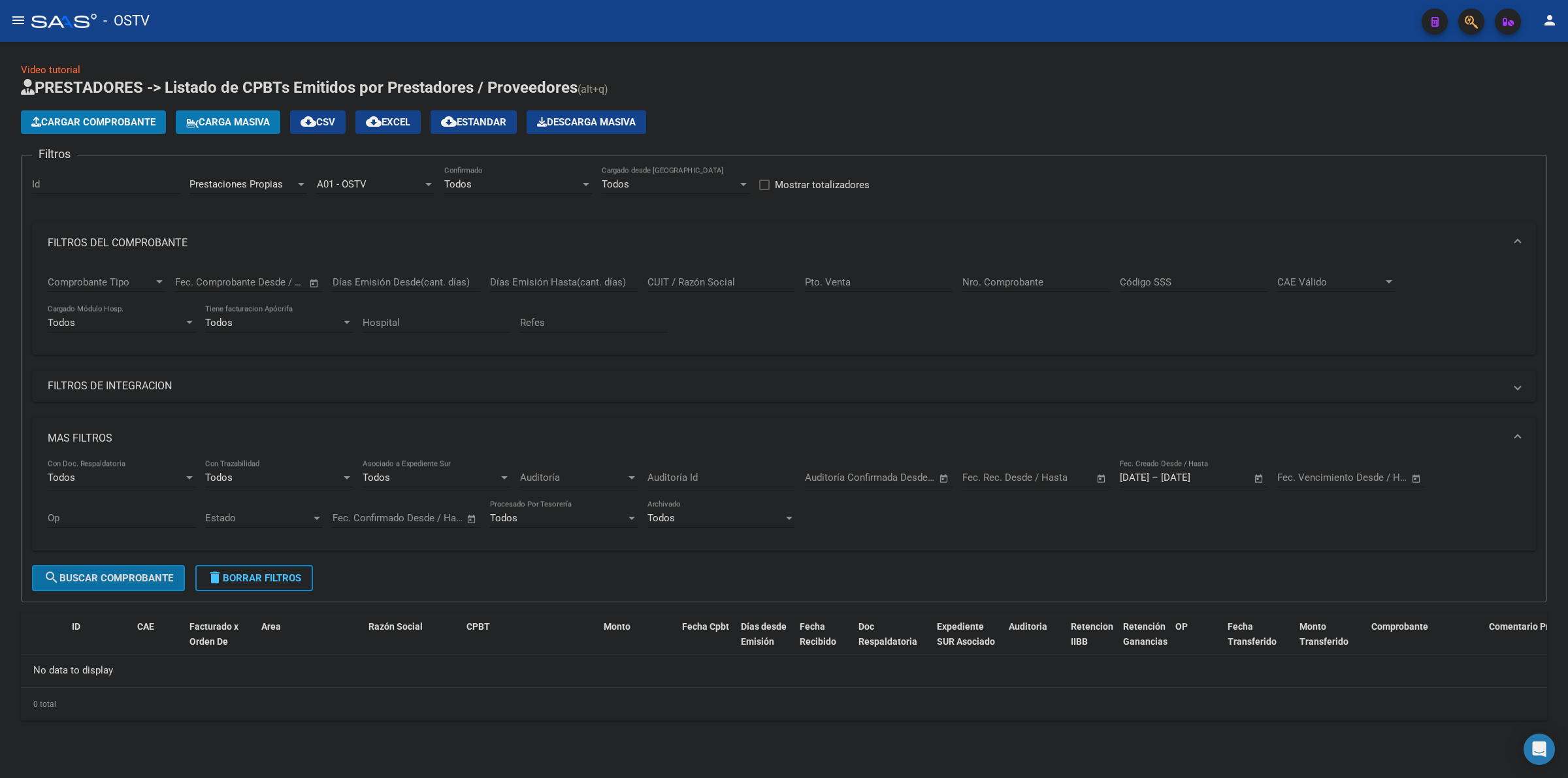
click at [143, 572] on span "search Buscar Comprobante" at bounding box center [109, 578] width 130 height 12
click at [293, 183] on div "Prestaciones Propias" at bounding box center [242, 184] width 106 height 12
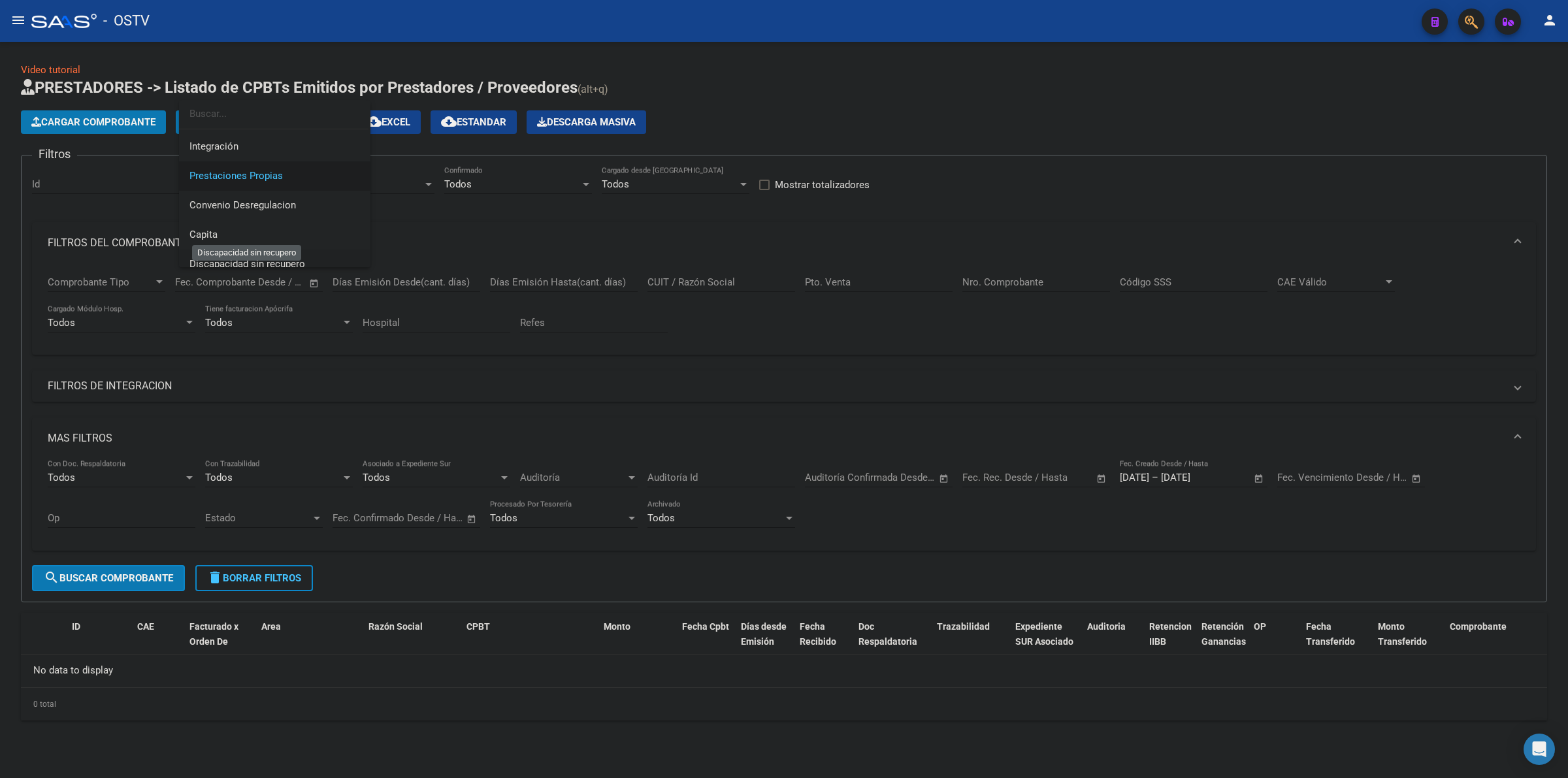
scroll to position [155, 0]
drag, startPoint x: 229, startPoint y: 196, endPoint x: 144, endPoint y: 493, distance: 308.9
click at [226, 196] on span "Capita" at bounding box center [274, 194] width 170 height 29
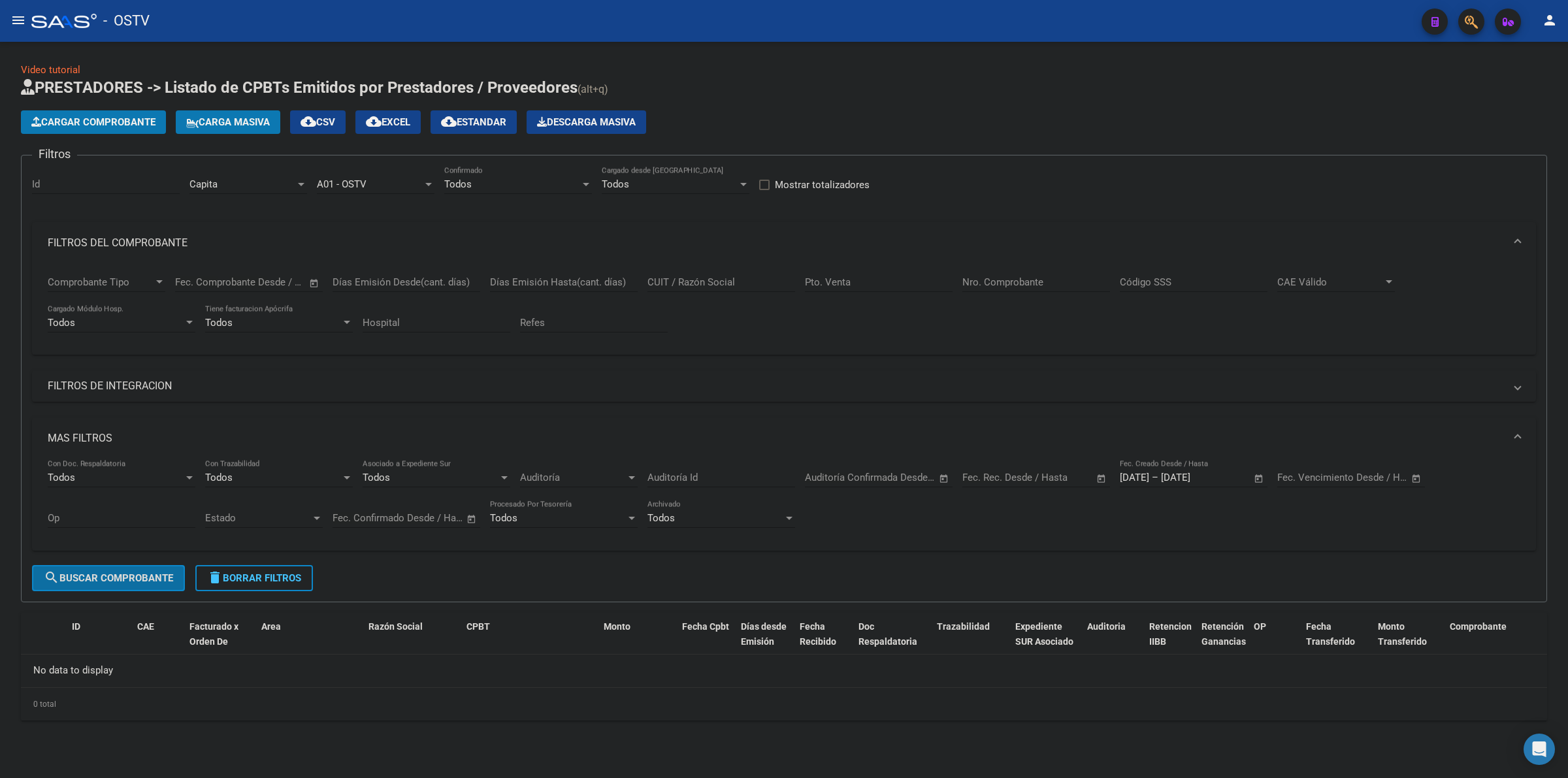
click at [150, 565] on button "search Buscar Comprobante" at bounding box center [108, 578] width 153 height 26
click at [272, 566] on form "Filtros Id Capita Area A01 - OSTV Seleccionar Gerenciador Todos Confirmado Todo…" at bounding box center [784, 378] width 1527 height 447
click at [272, 572] on span "delete Borrar Filtros" at bounding box center [254, 578] width 94 height 12
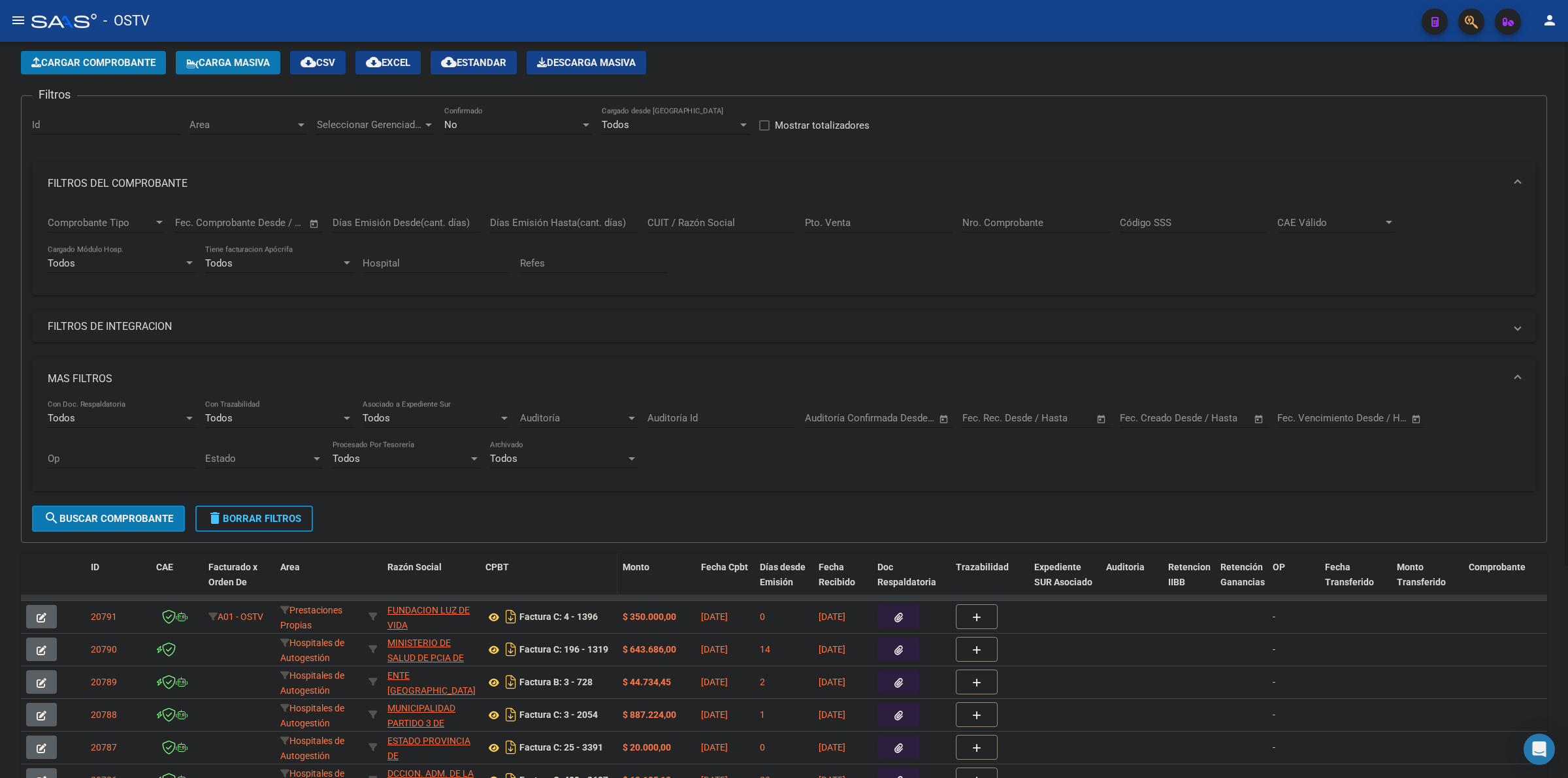
scroll to position [190, 0]
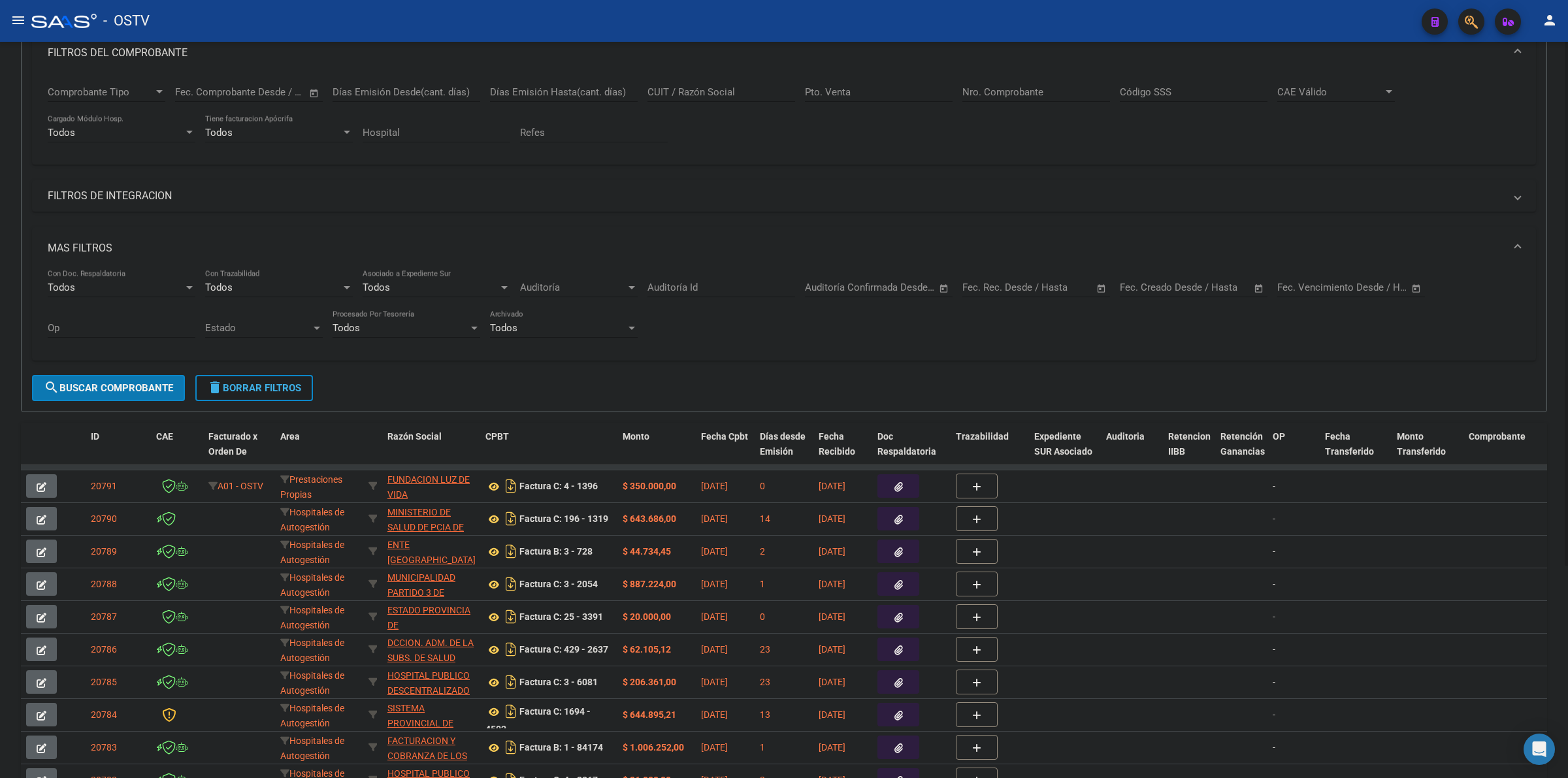
click at [255, 386] on span "delete Borrar Filtros" at bounding box center [254, 388] width 94 height 12
